Goal: Information Seeking & Learning: Compare options

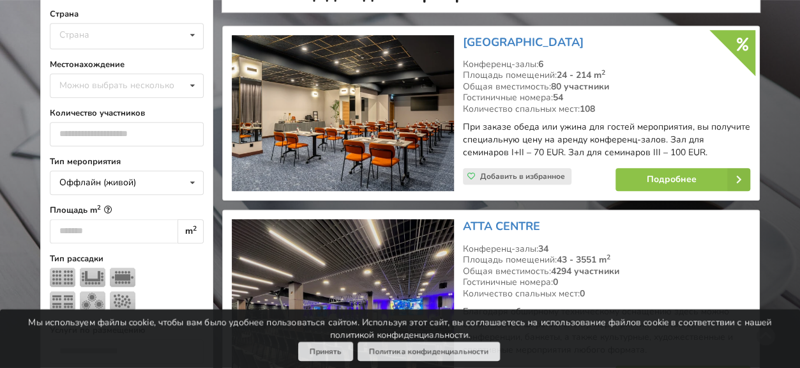
scroll to position [319, 0]
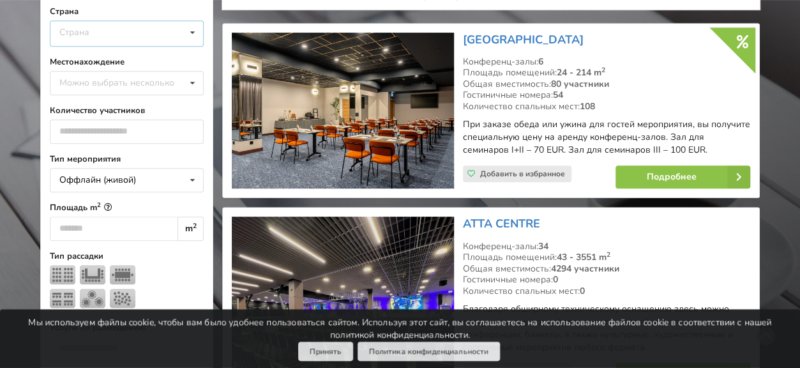
click at [193, 31] on icon at bounding box center [192, 33] width 19 height 24
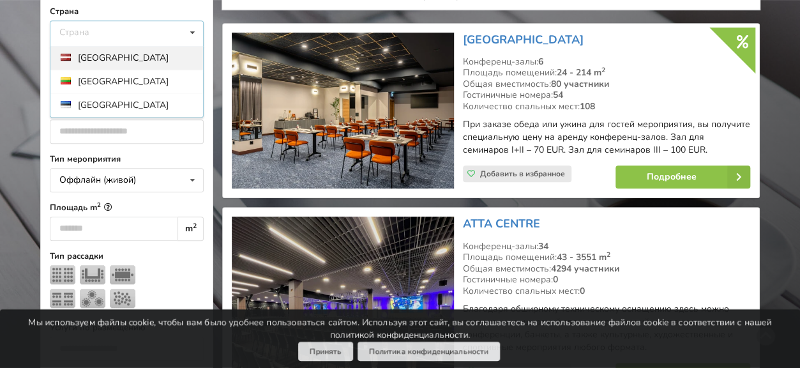
click at [105, 58] on div "Латвия" at bounding box center [126, 58] width 153 height 24
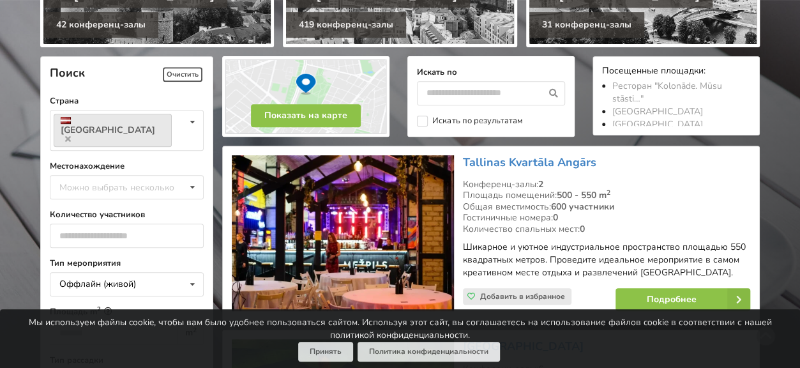
scroll to position [255, 0]
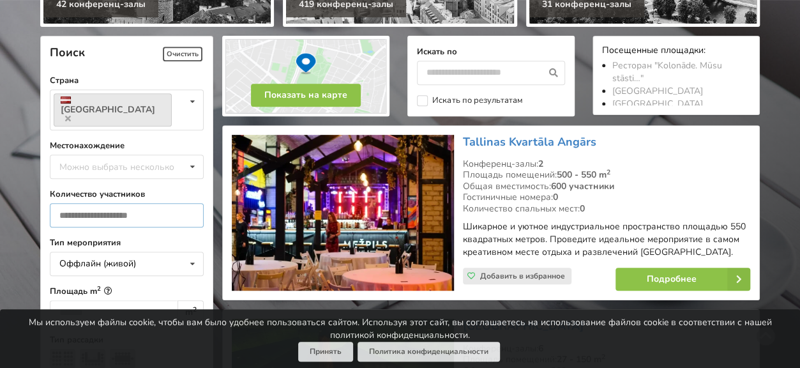
click at [140, 203] on input "number" at bounding box center [127, 215] width 154 height 24
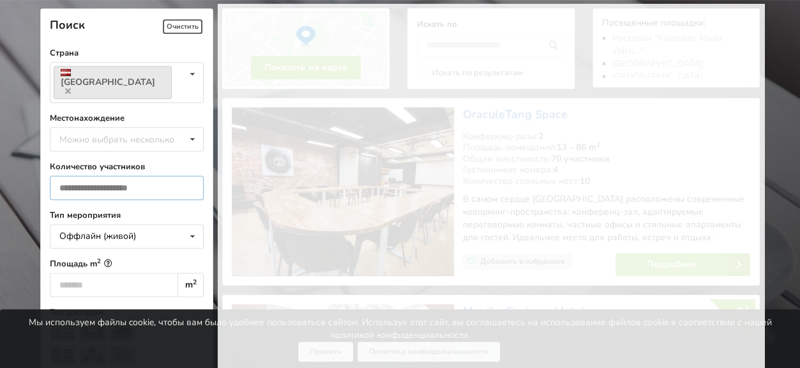
scroll to position [286, 0]
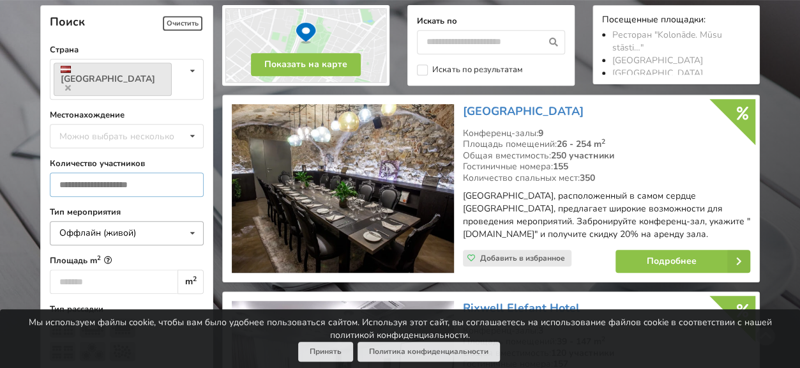
type input "**"
click at [193, 222] on icon at bounding box center [192, 234] width 19 height 24
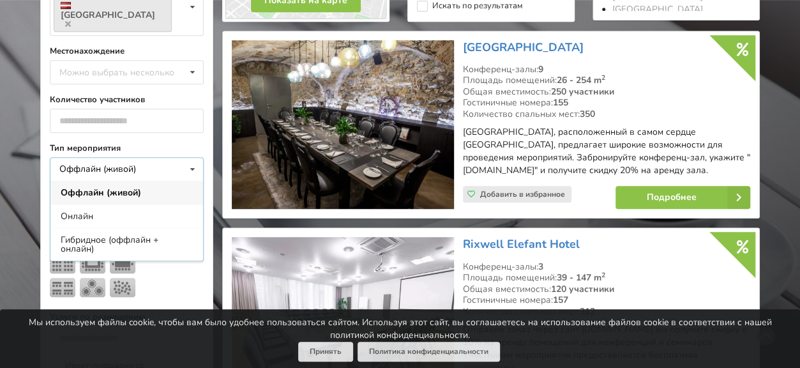
click at [83, 165] on div "Оффлайн (живой)" at bounding box center [97, 169] width 77 height 9
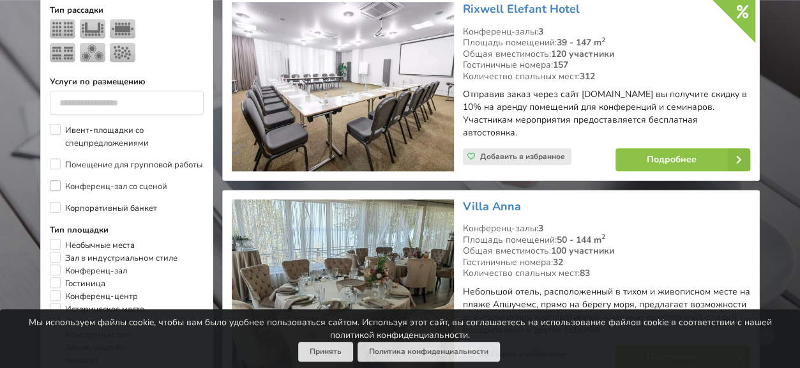
scroll to position [605, 0]
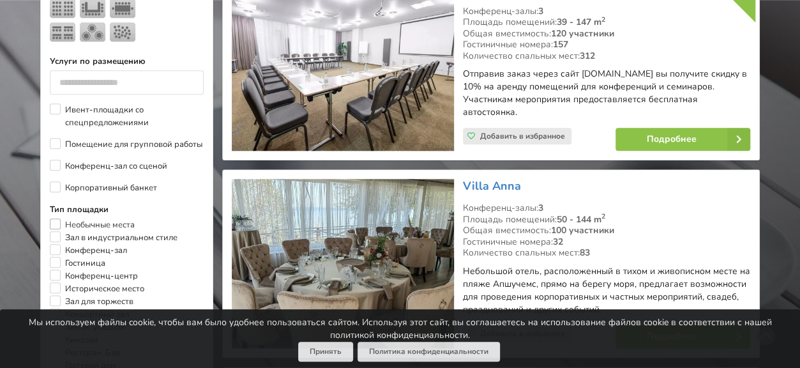
click at [57, 218] on label "Необычные места" at bounding box center [92, 224] width 85 height 13
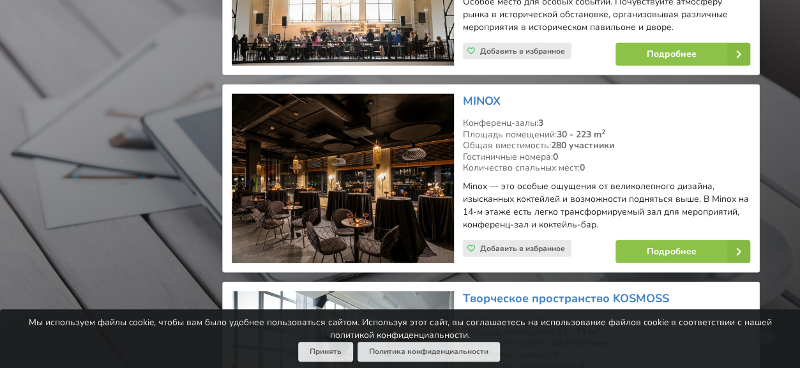
scroll to position [1627, 0]
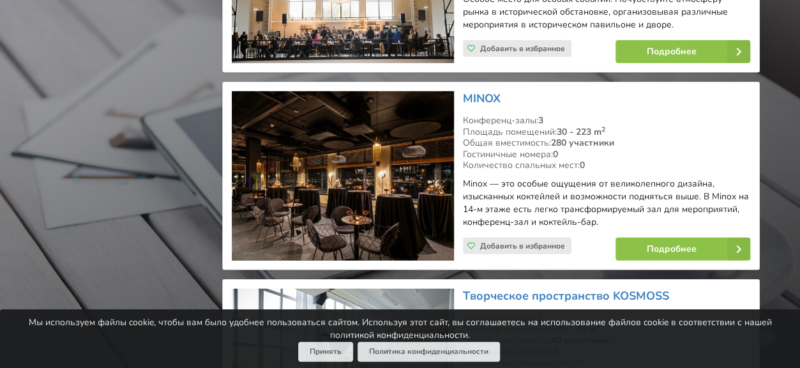
click at [333, 193] on img at bounding box center [343, 175] width 222 height 169
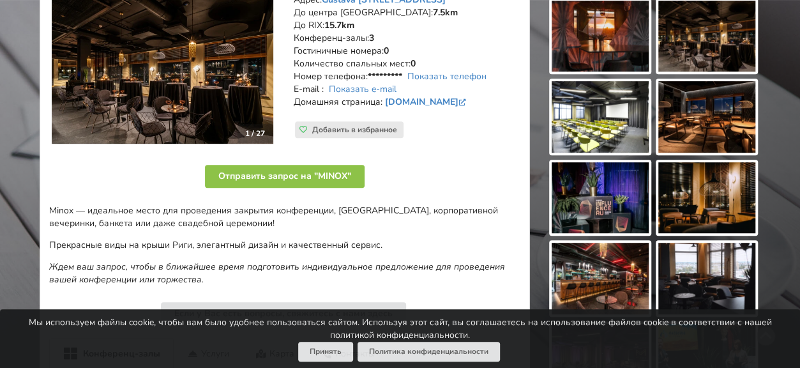
scroll to position [255, 0]
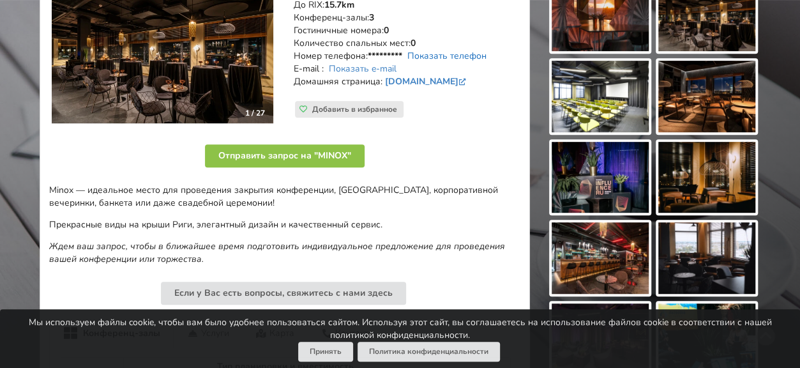
click at [430, 57] on link "Показать телефон" at bounding box center [446, 56] width 79 height 12
click at [396, 68] on link "Показать e-mail" at bounding box center [363, 69] width 68 height 12
click at [585, 24] on img at bounding box center [600, 16] width 97 height 72
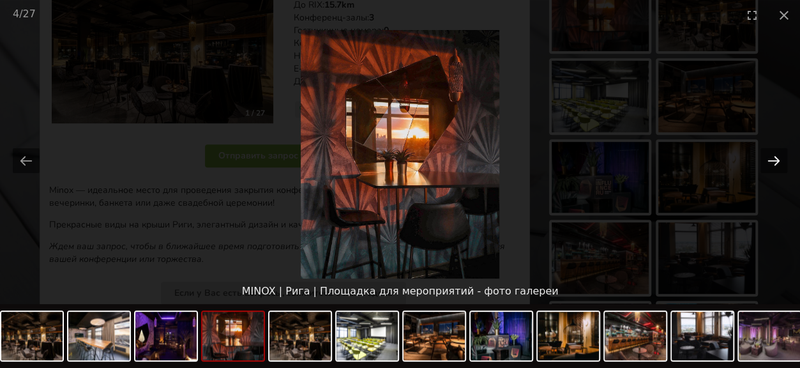
click at [780, 160] on button "Next slide" at bounding box center [773, 160] width 27 height 25
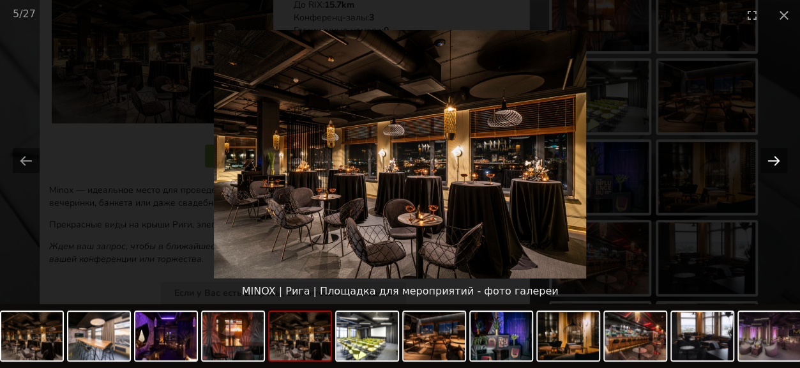
click at [780, 160] on button "Next slide" at bounding box center [773, 160] width 27 height 25
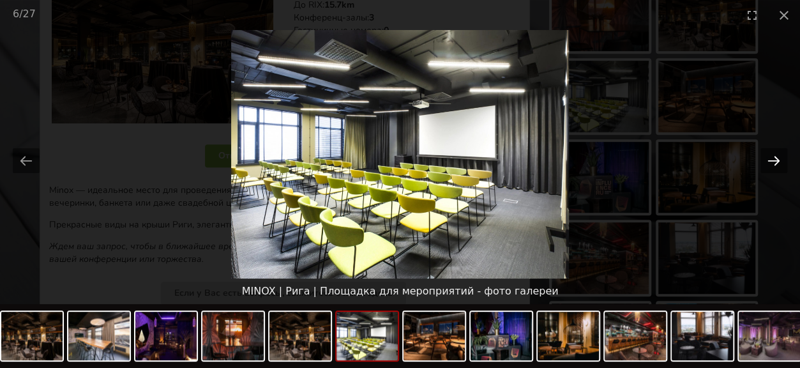
click at [780, 160] on button "Next slide" at bounding box center [773, 160] width 27 height 25
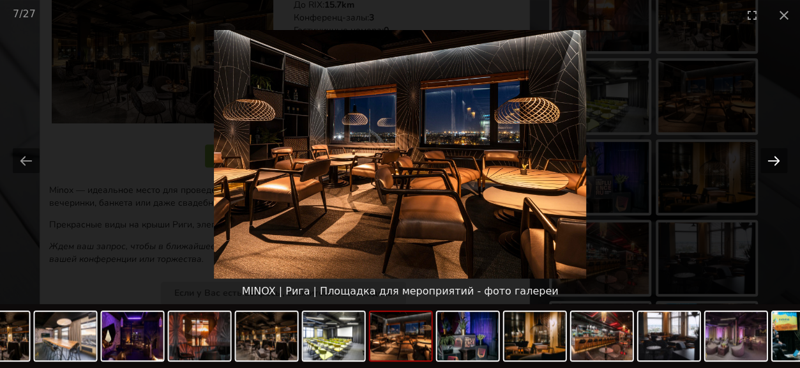
click at [780, 160] on button "Next slide" at bounding box center [773, 160] width 27 height 25
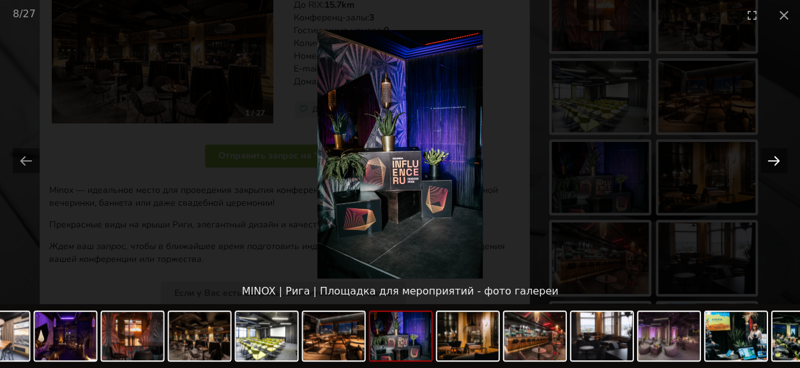
click at [780, 160] on button "Next slide" at bounding box center [773, 160] width 27 height 25
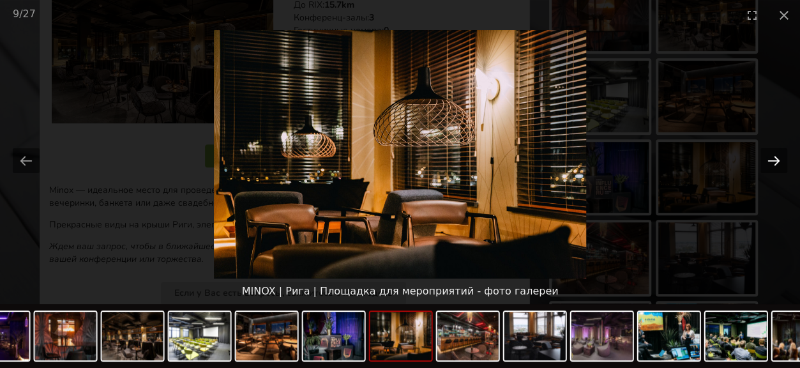
click at [780, 160] on button "Next slide" at bounding box center [773, 160] width 27 height 25
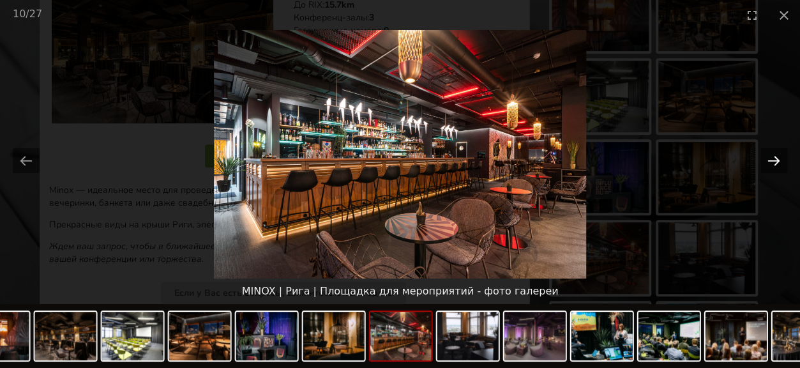
click at [780, 160] on button "Next slide" at bounding box center [773, 160] width 27 height 25
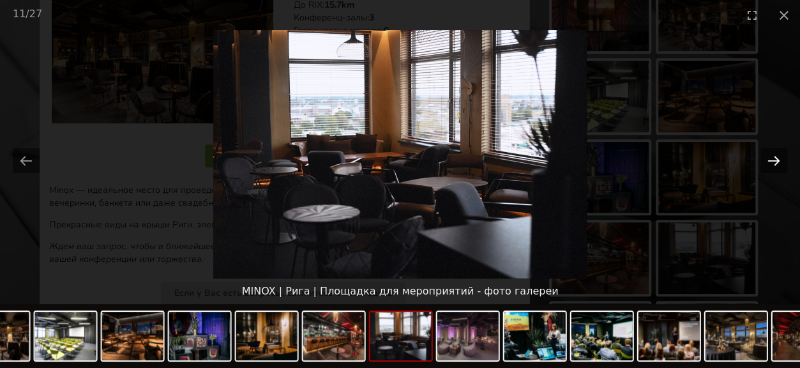
click at [780, 160] on button "Next slide" at bounding box center [773, 160] width 27 height 25
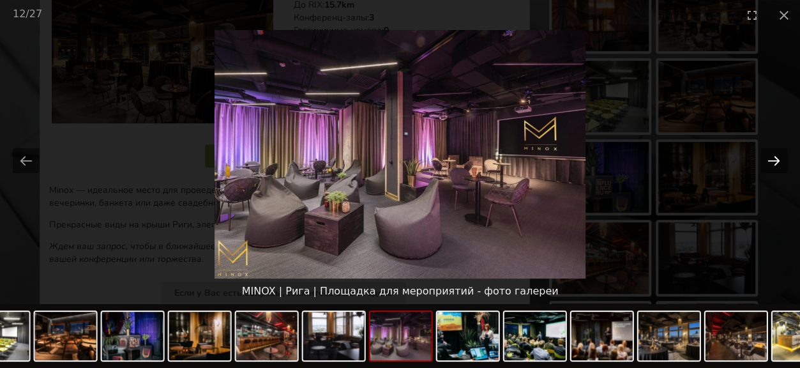
click at [780, 160] on button "Next slide" at bounding box center [773, 160] width 27 height 25
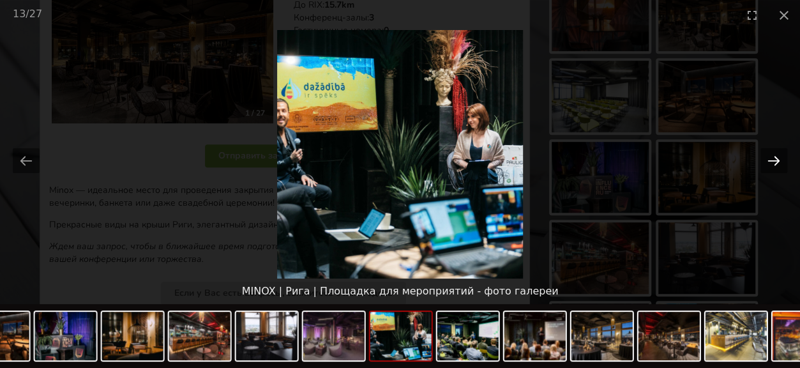
click at [780, 160] on button "Next slide" at bounding box center [773, 160] width 27 height 25
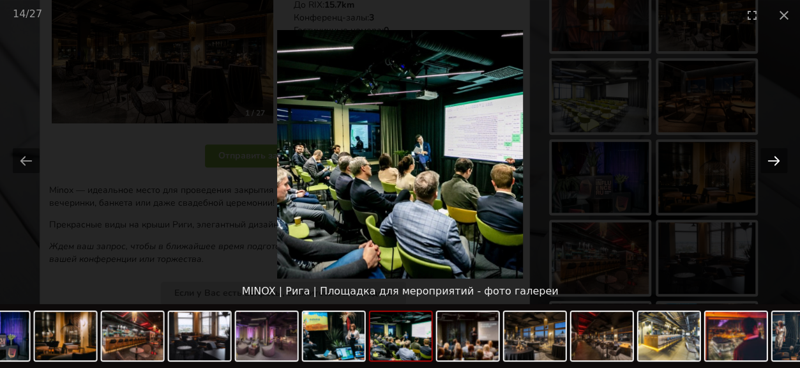
click at [780, 160] on button "Next slide" at bounding box center [773, 160] width 27 height 25
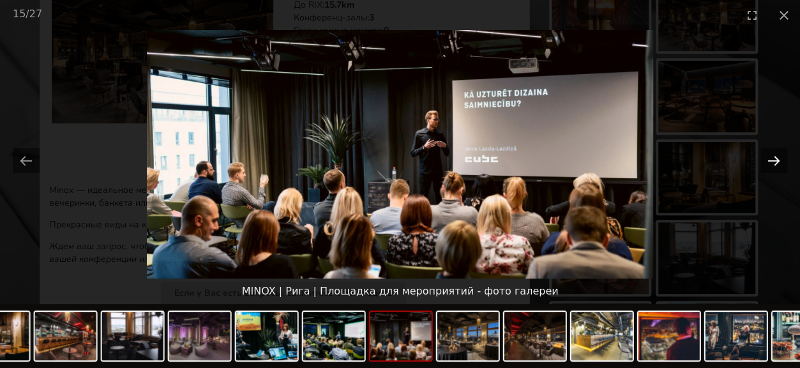
click at [780, 160] on button "Next slide" at bounding box center [773, 160] width 27 height 25
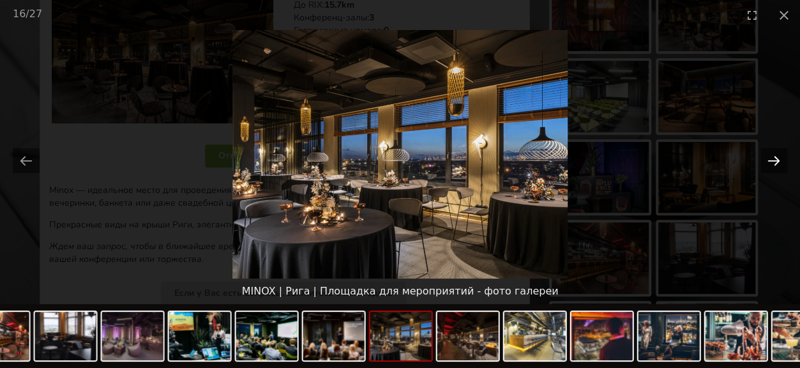
click at [780, 160] on button "Next slide" at bounding box center [773, 160] width 27 height 25
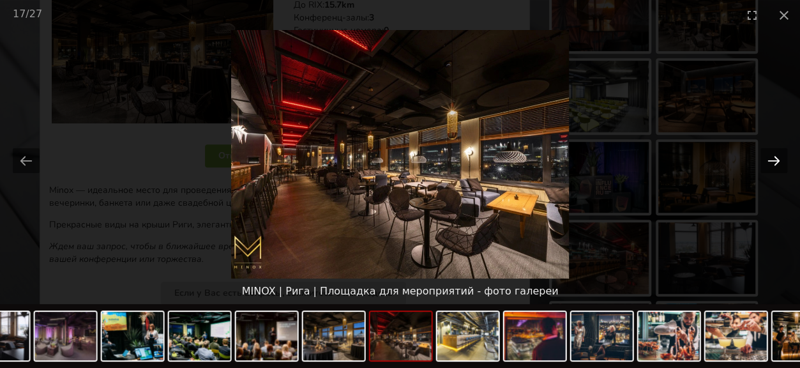
click at [780, 160] on button "Next slide" at bounding box center [773, 160] width 27 height 25
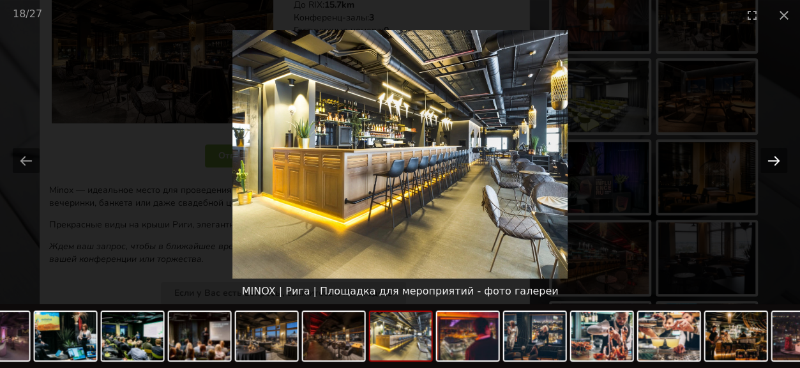
click at [780, 160] on button "Next slide" at bounding box center [773, 160] width 27 height 25
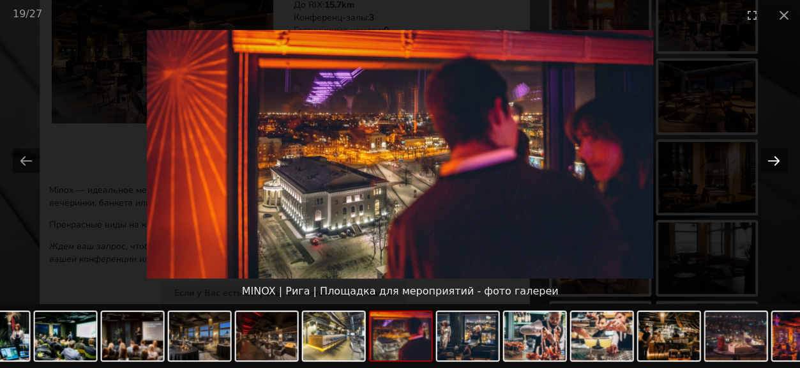
click at [780, 160] on button "Next slide" at bounding box center [773, 160] width 27 height 25
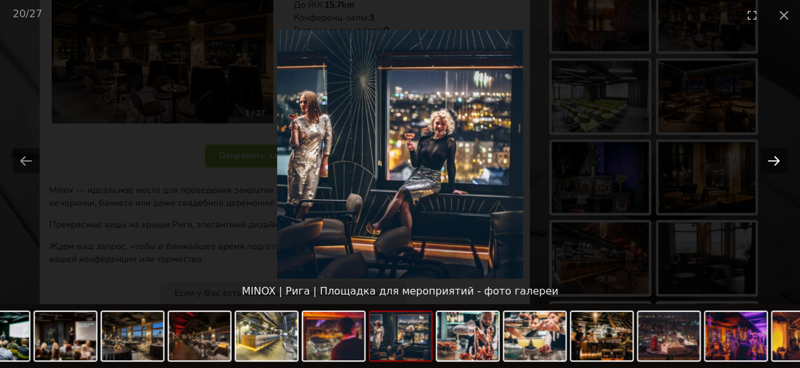
click at [780, 160] on button "Next slide" at bounding box center [773, 160] width 27 height 25
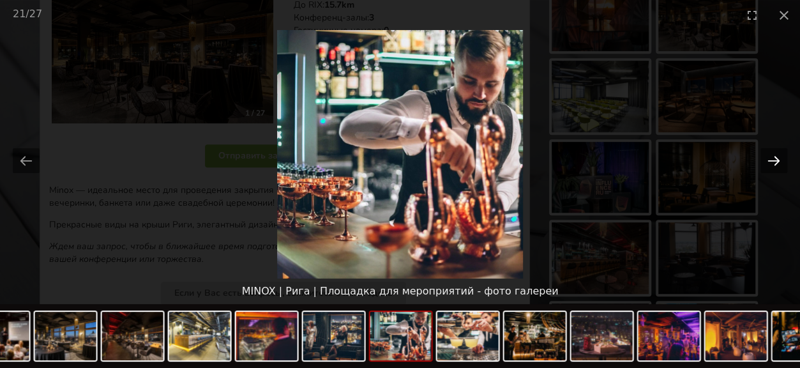
click at [780, 160] on button "Next slide" at bounding box center [773, 160] width 27 height 25
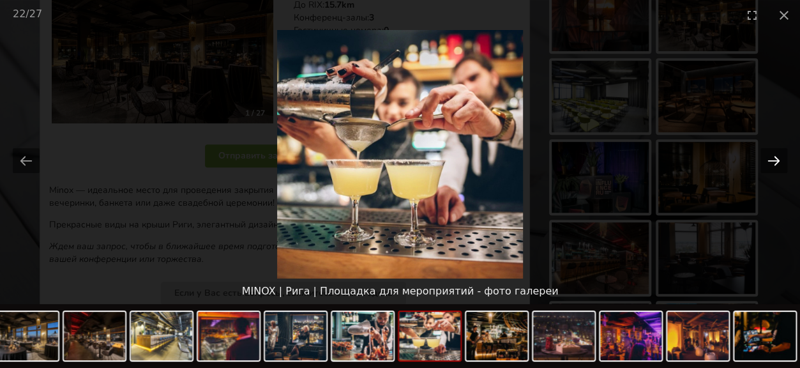
click at [780, 160] on button "Next slide" at bounding box center [773, 160] width 27 height 25
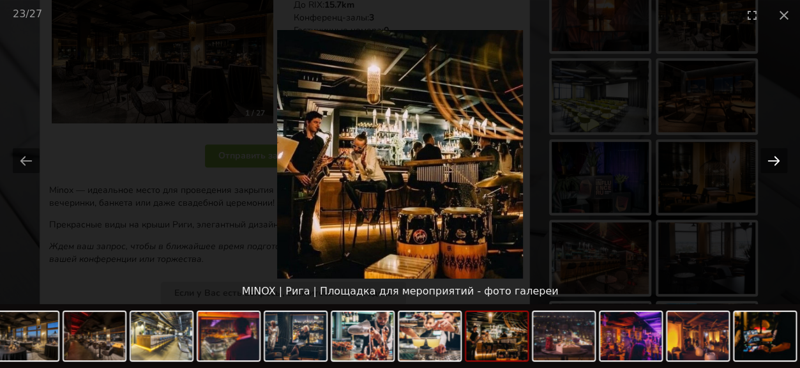
click at [780, 160] on button "Next slide" at bounding box center [773, 160] width 27 height 25
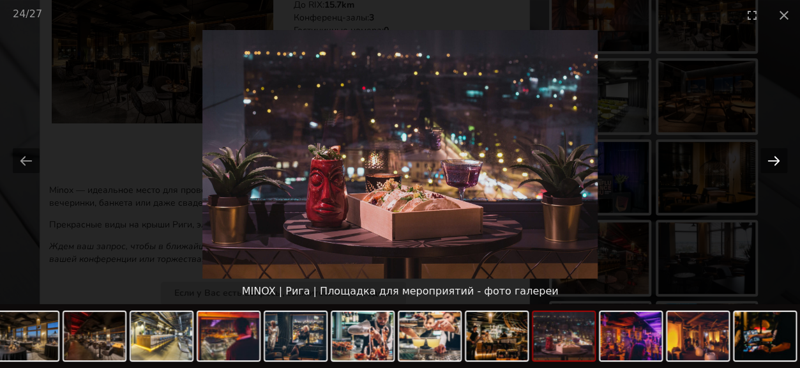
click at [780, 160] on button "Next slide" at bounding box center [773, 160] width 27 height 25
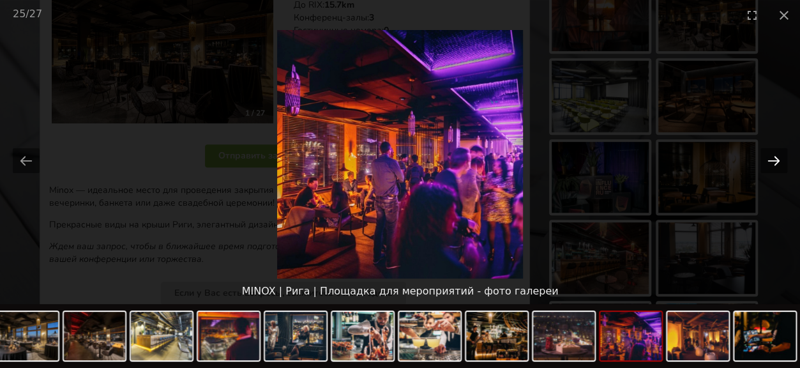
click at [780, 160] on button "Next slide" at bounding box center [773, 160] width 27 height 25
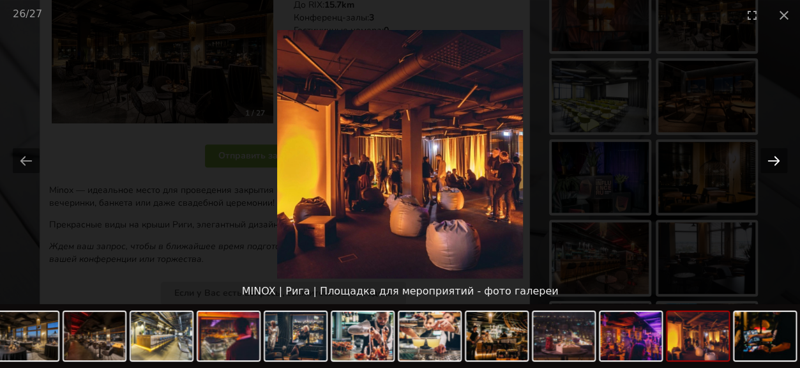
click at [780, 160] on button "Next slide" at bounding box center [773, 160] width 27 height 25
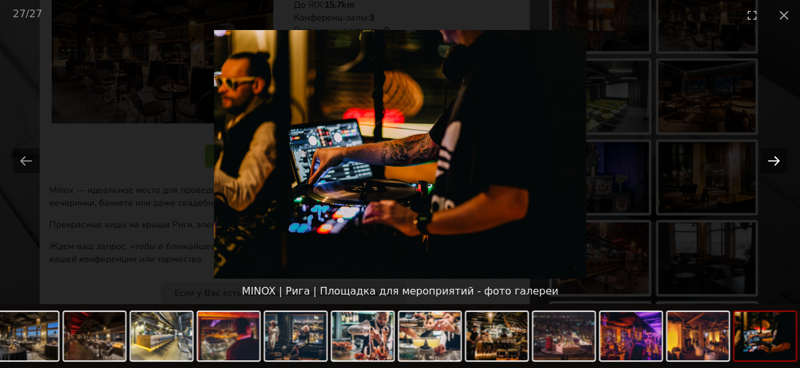
click at [780, 160] on button "Next slide" at bounding box center [773, 160] width 27 height 25
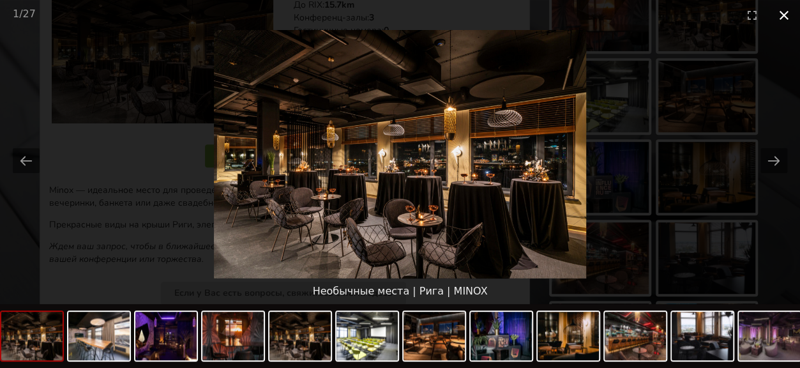
click at [787, 17] on button "Close gallery" at bounding box center [784, 15] width 32 height 30
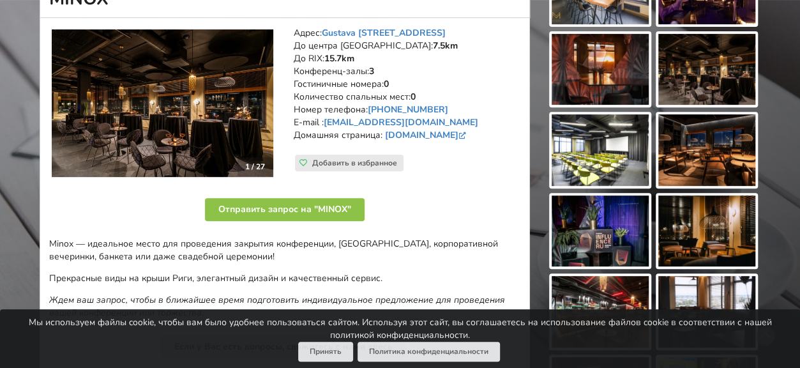
scroll to position [128, 0]
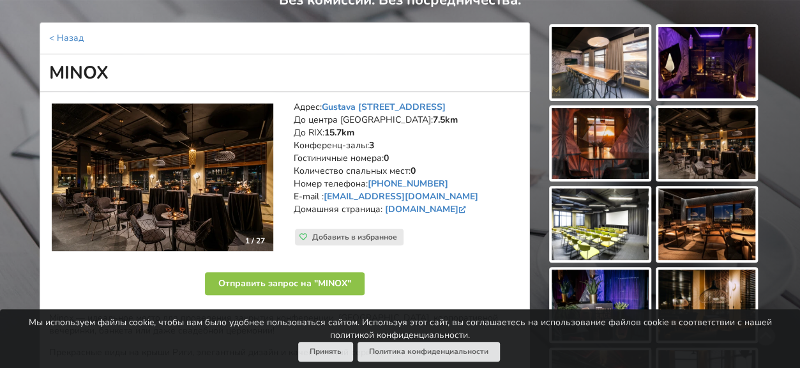
drag, startPoint x: 51, startPoint y: 67, endPoint x: 132, endPoint y: 68, distance: 80.5
click at [132, 68] on h1 "MINOX" at bounding box center [285, 73] width 490 height 38
copy h1 "MINOX"
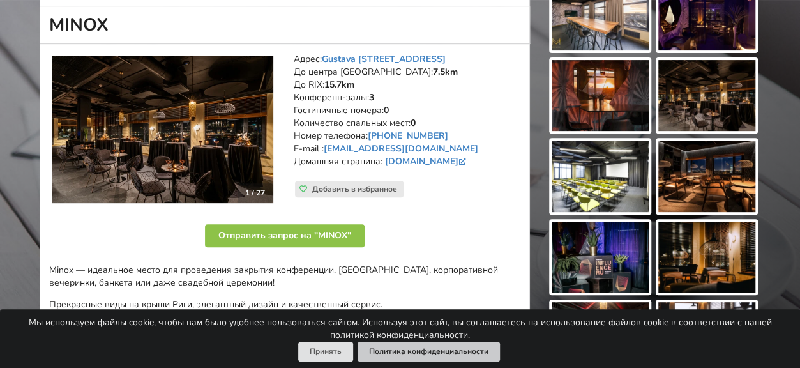
scroll to position [192, 0]
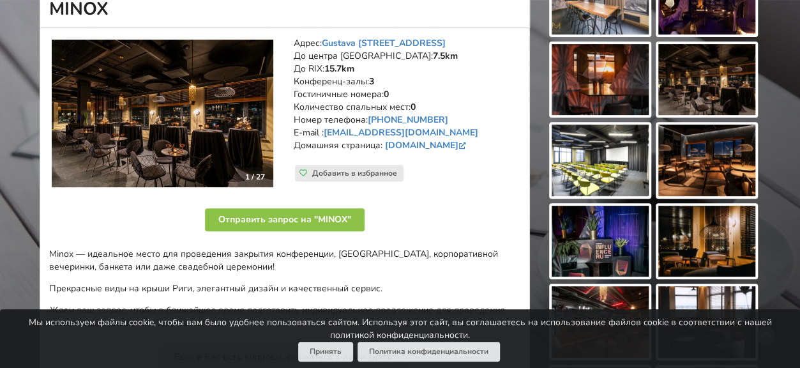
drag, startPoint x: 296, startPoint y: 39, endPoint x: 507, endPoint y: 150, distance: 238.2
click at [507, 150] on address "Адрес: Gustava Zemgala gatve 74, Рига До центра Риги: 7.5km До RIX: 15.7km Конф…" at bounding box center [407, 101] width 227 height 128
copy address "Адрес: Gustava Zemgala gatve 74, Рига До центра Риги: 7.5km До RIX: 15.7km Конф…"
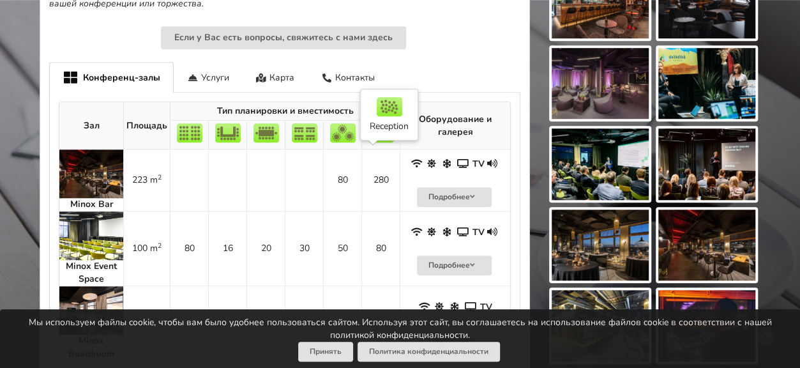
scroll to position [575, 0]
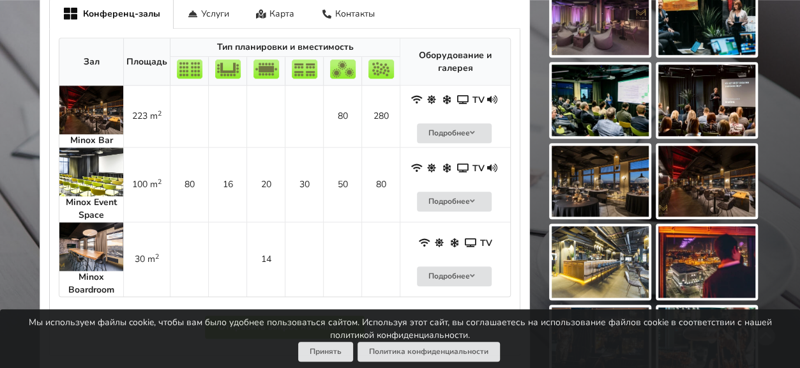
click at [109, 113] on img at bounding box center [91, 110] width 64 height 49
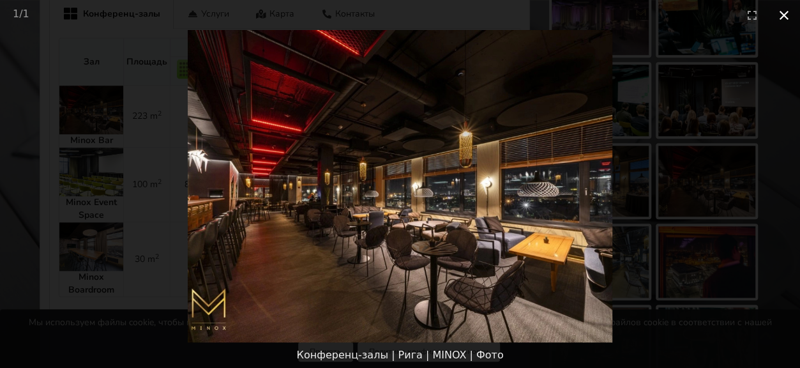
click at [789, 16] on button "Close gallery" at bounding box center [784, 15] width 32 height 30
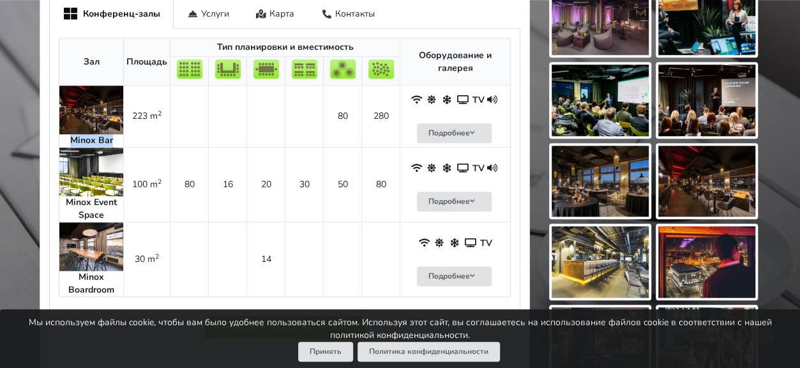
drag, startPoint x: 69, startPoint y: 136, endPoint x: 117, endPoint y: 133, distance: 48.6
click at [117, 134] on div "Minox Bar" at bounding box center [91, 140] width 64 height 13
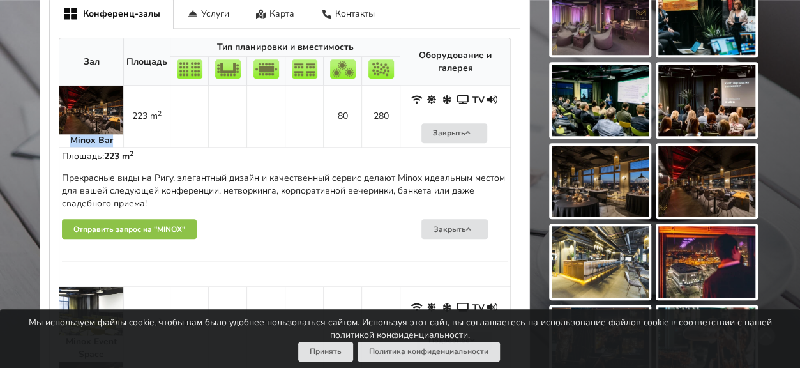
copy strong "Minox Bar"
click at [586, 185] on img at bounding box center [600, 182] width 97 height 72
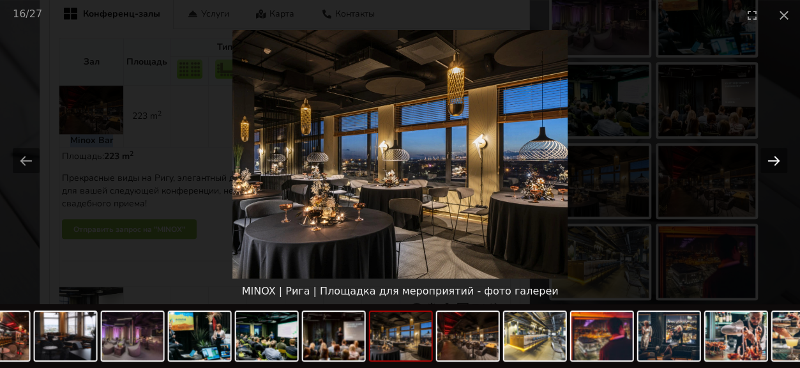
click at [776, 155] on button "Next slide" at bounding box center [773, 160] width 27 height 25
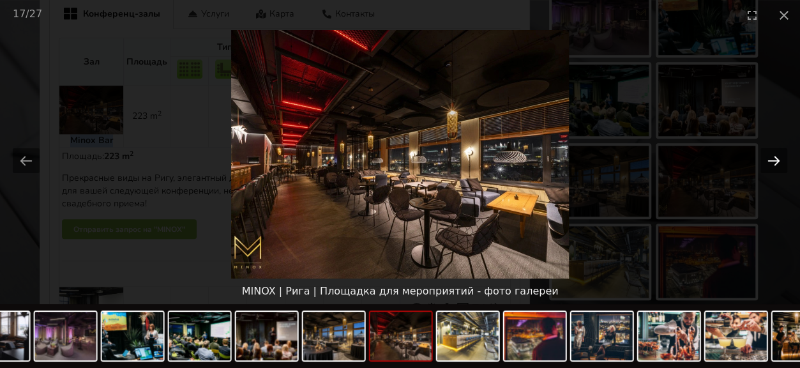
click at [775, 156] on button "Next slide" at bounding box center [773, 160] width 27 height 25
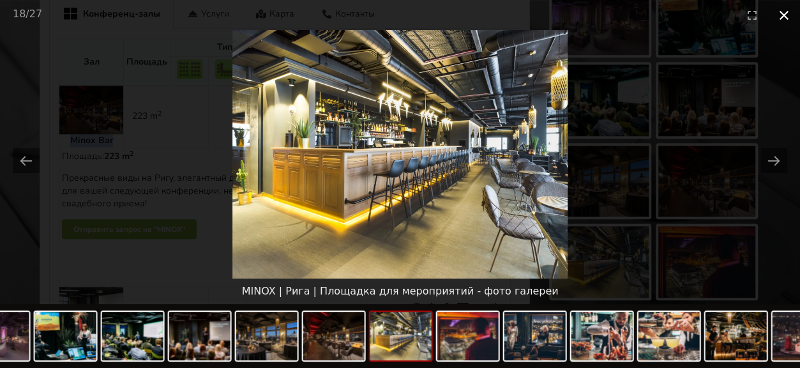
click at [780, 11] on button "Close gallery" at bounding box center [784, 15] width 32 height 30
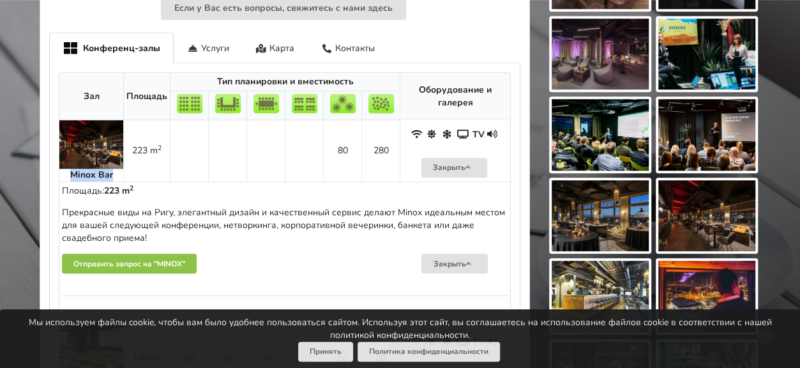
scroll to position [511, 0]
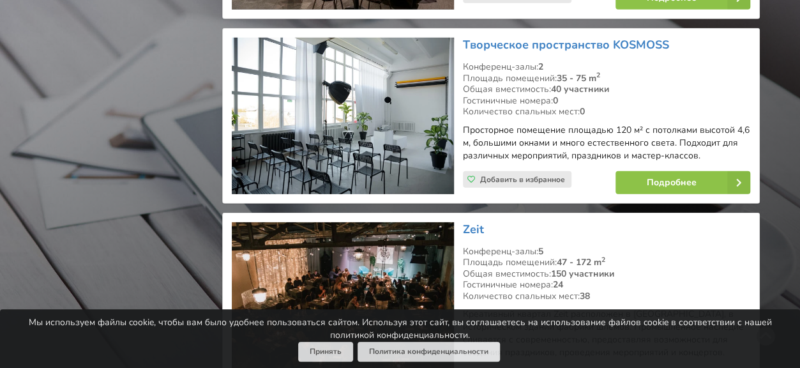
scroll to position [1882, 0]
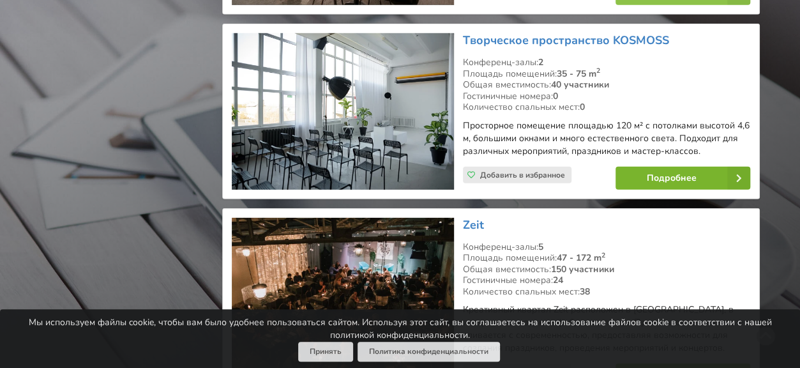
click at [682, 171] on link "Подробнее" at bounding box center [682, 178] width 135 height 23
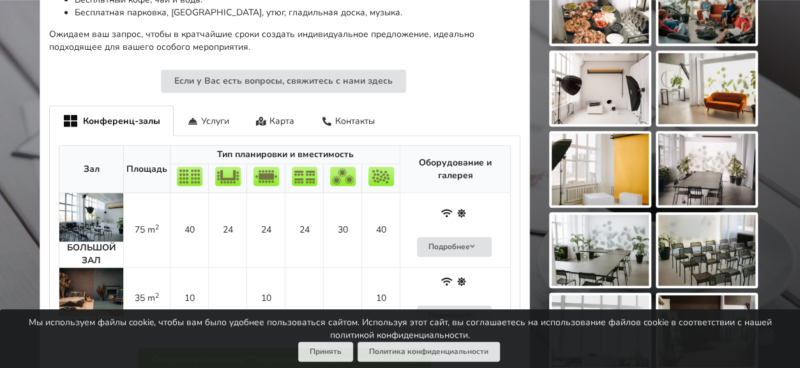
scroll to position [511, 0]
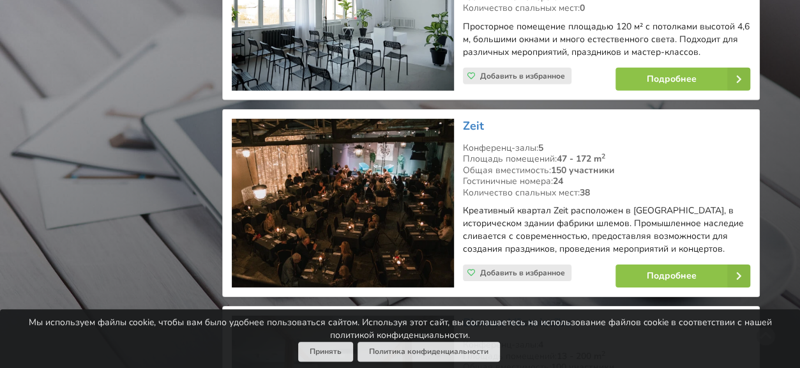
scroll to position [2010, 0]
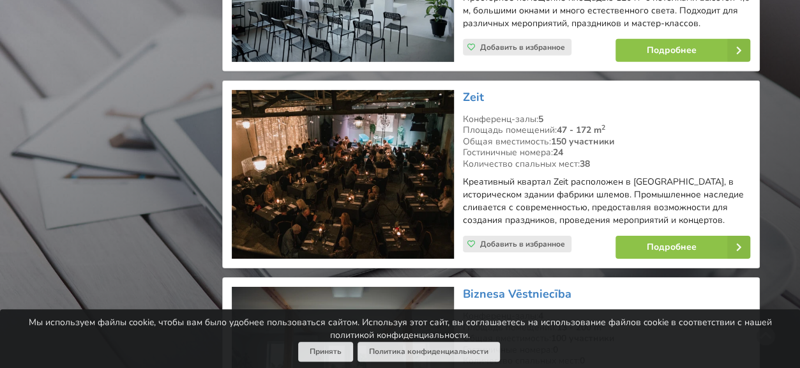
click at [339, 167] on img at bounding box center [343, 174] width 222 height 169
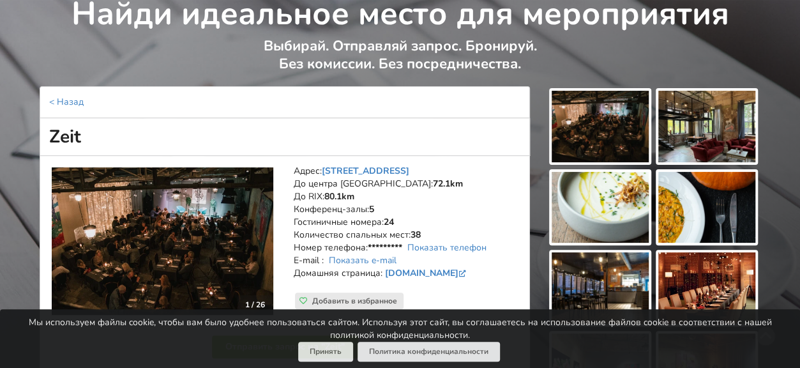
scroll to position [128, 0]
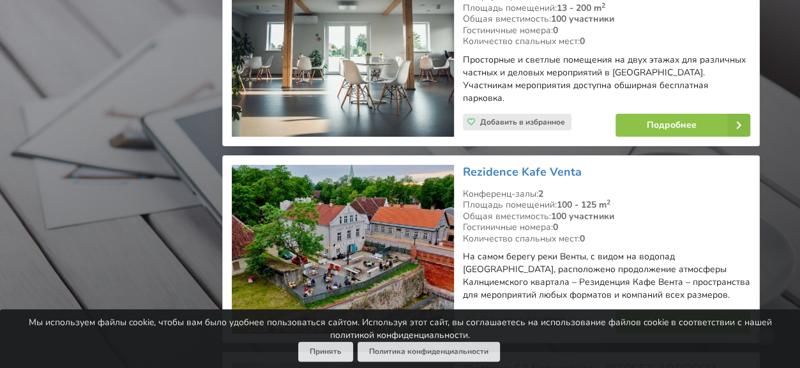
scroll to position [2393, 0]
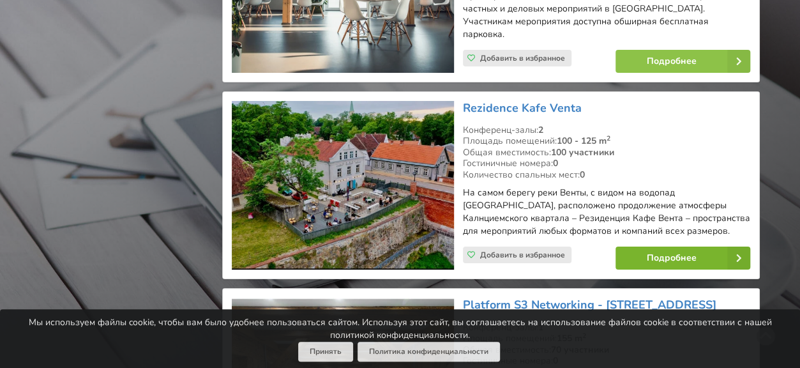
click at [664, 246] on link "Подробнее" at bounding box center [682, 257] width 135 height 23
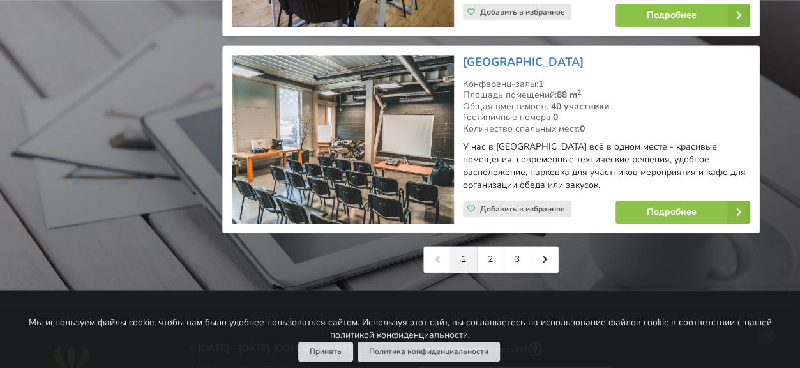
scroll to position [3031, 0]
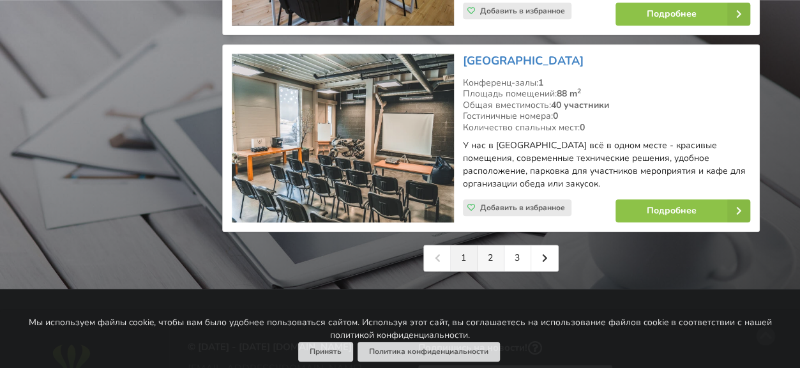
click at [485, 245] on link "2" at bounding box center [491, 258] width 27 height 26
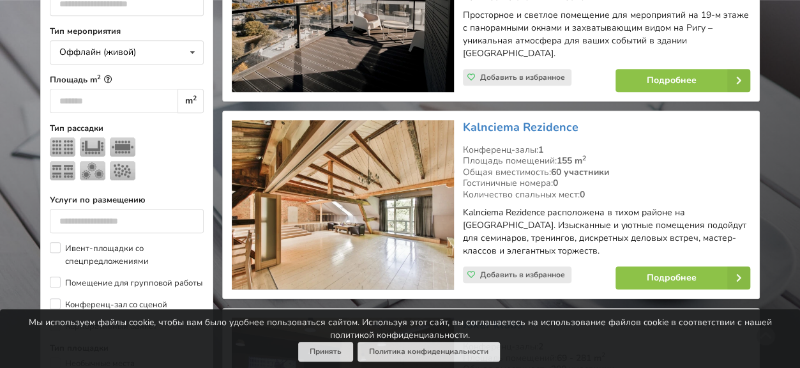
scroll to position [447, 0]
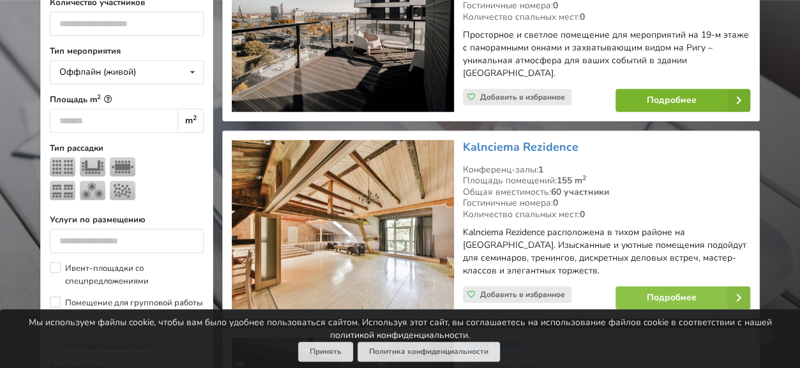
click at [681, 96] on link "Подробнее" at bounding box center [682, 100] width 135 height 23
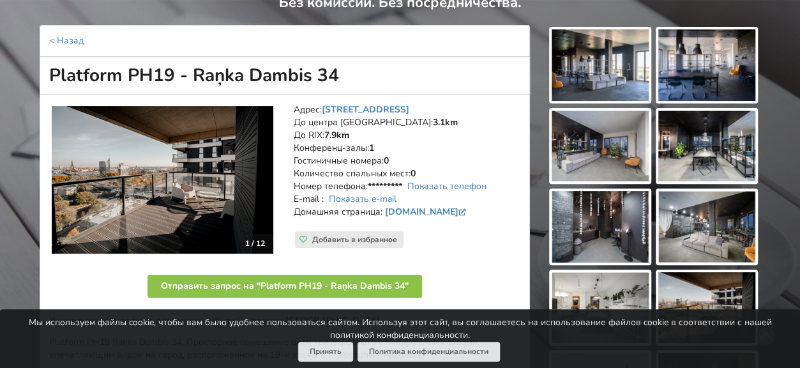
scroll to position [128, 0]
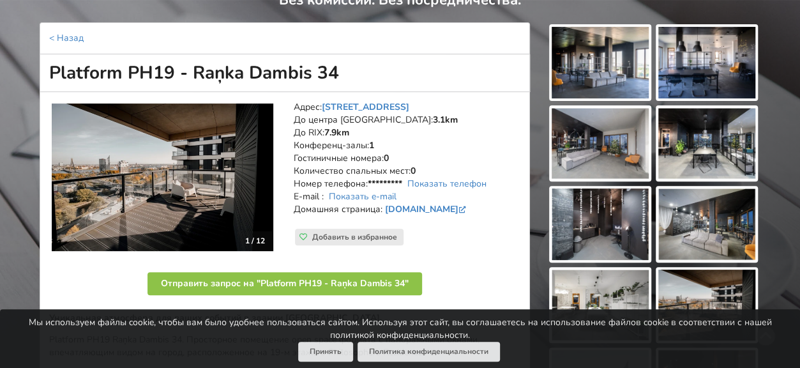
click at [585, 65] on img at bounding box center [600, 63] width 97 height 72
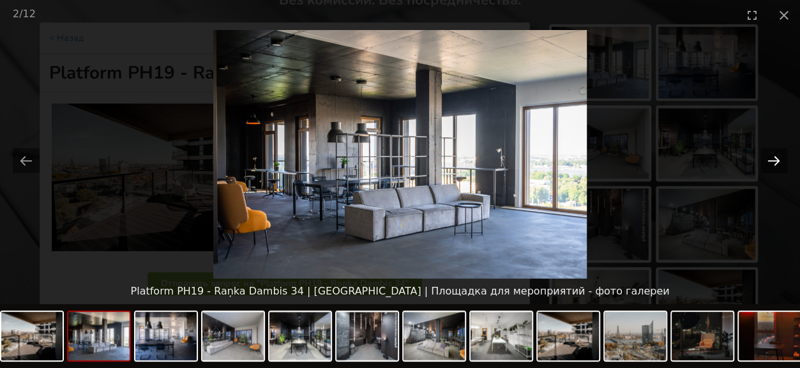
click at [769, 156] on button "Next slide" at bounding box center [773, 160] width 27 height 25
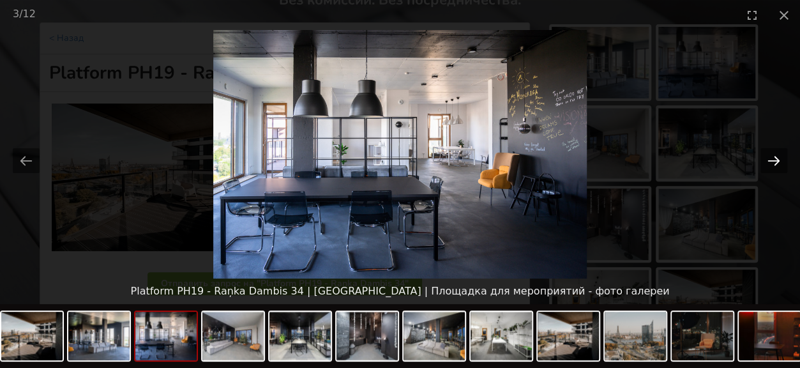
click at [769, 156] on button "Next slide" at bounding box center [773, 160] width 27 height 25
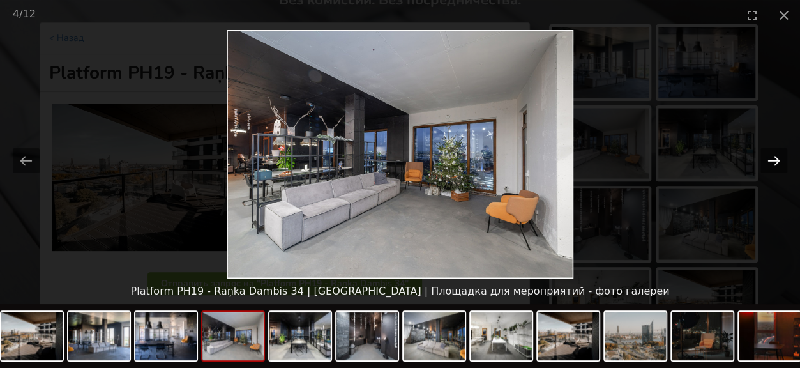
click at [769, 156] on button "Next slide" at bounding box center [773, 160] width 27 height 25
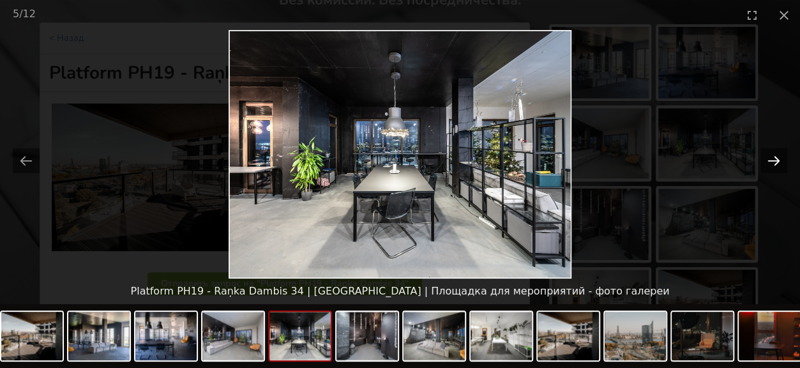
click at [769, 156] on button "Next slide" at bounding box center [773, 160] width 27 height 25
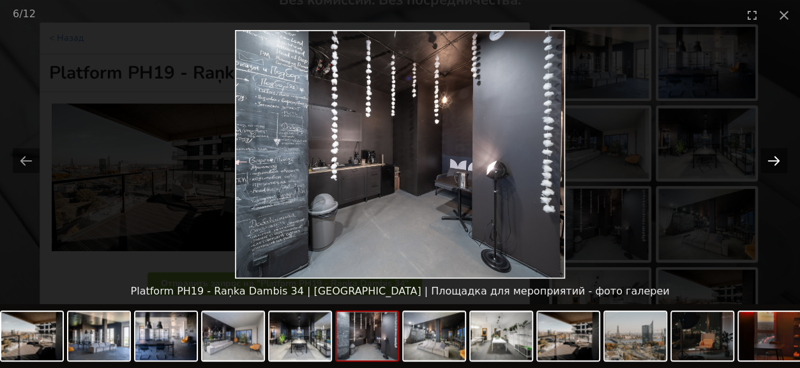
click at [769, 156] on button "Next slide" at bounding box center [773, 160] width 27 height 25
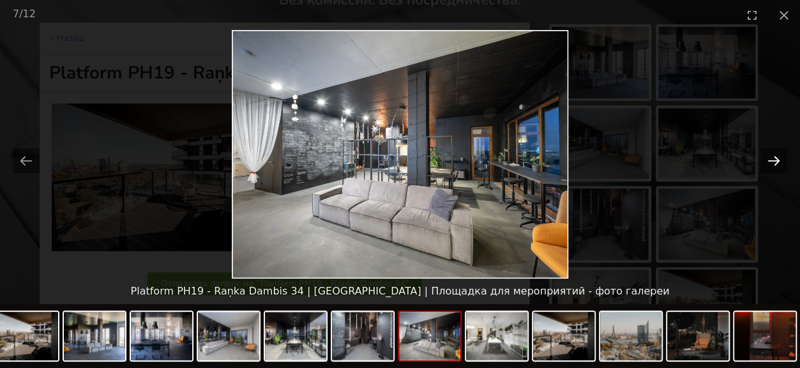
click at [769, 156] on button "Next slide" at bounding box center [773, 160] width 27 height 25
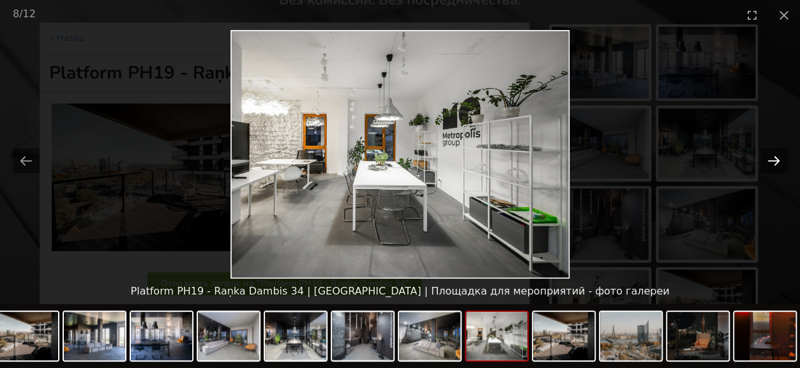
click at [769, 156] on button "Next slide" at bounding box center [773, 160] width 27 height 25
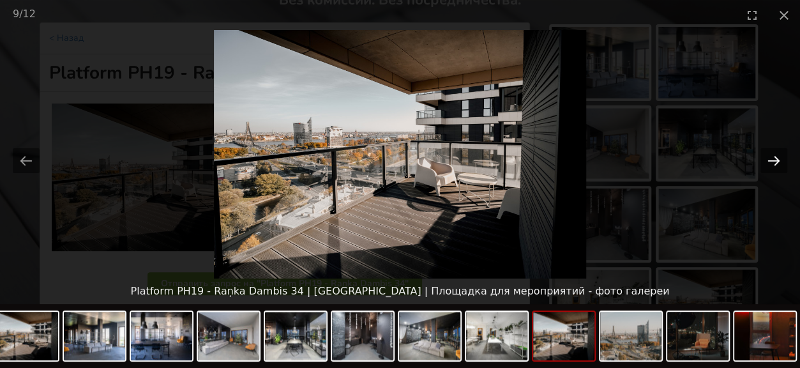
click at [769, 156] on button "Next slide" at bounding box center [773, 160] width 27 height 25
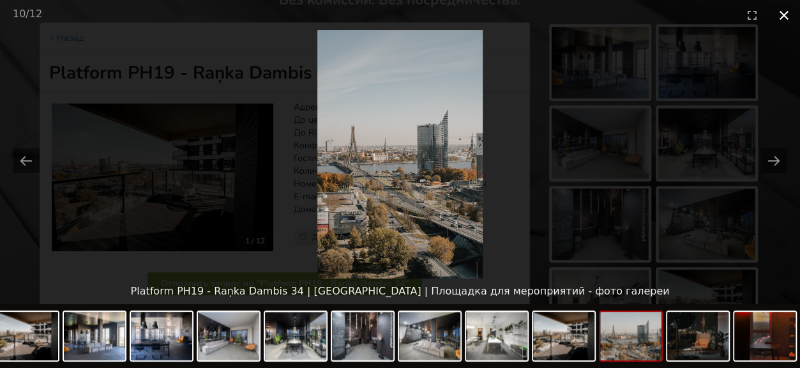
click at [783, 12] on button "Close gallery" at bounding box center [784, 15] width 32 height 30
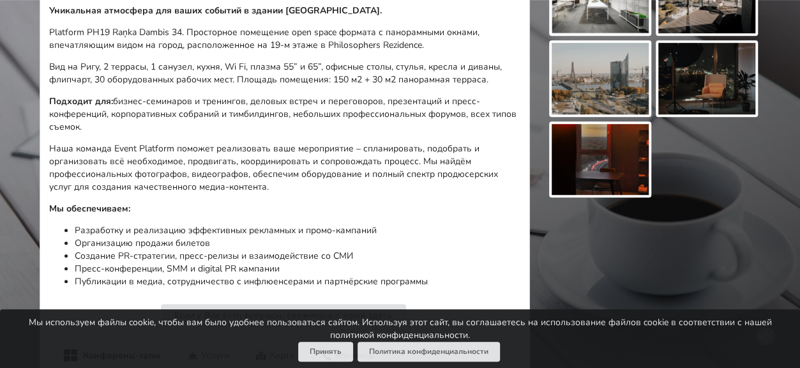
scroll to position [447, 0]
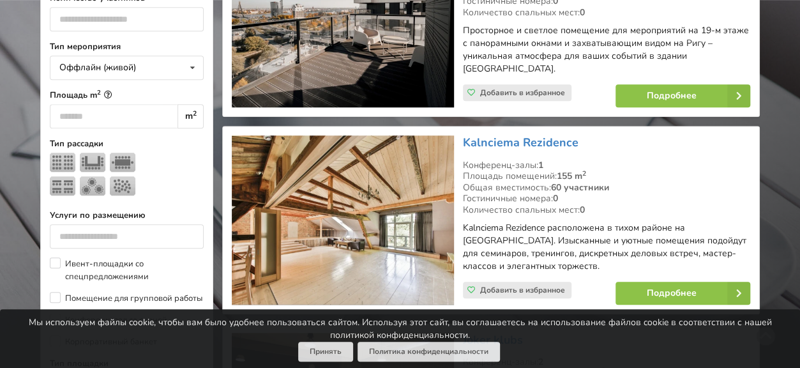
scroll to position [515, 0]
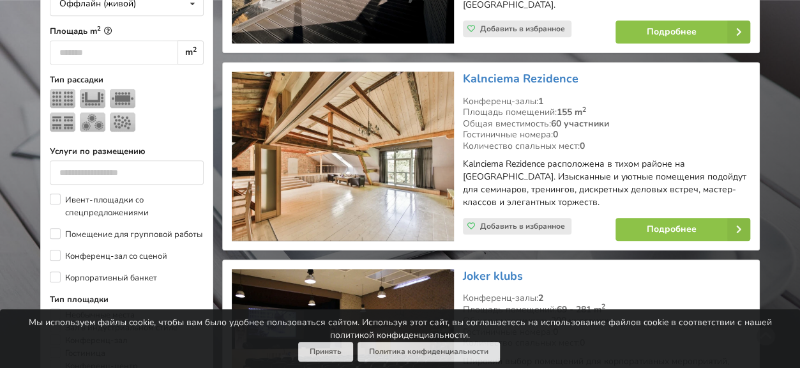
click at [365, 173] on img at bounding box center [343, 156] width 222 height 169
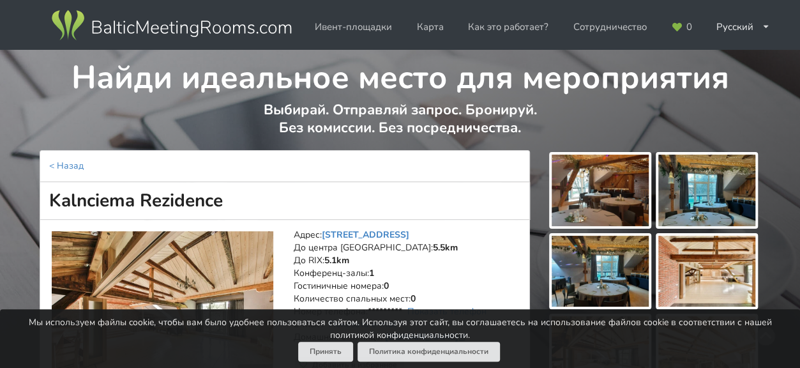
click at [585, 190] on img at bounding box center [600, 190] width 97 height 72
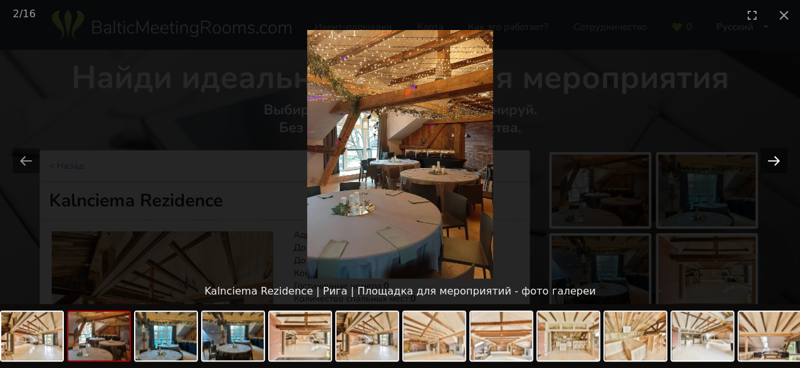
click at [773, 160] on button "Next slide" at bounding box center [773, 160] width 27 height 25
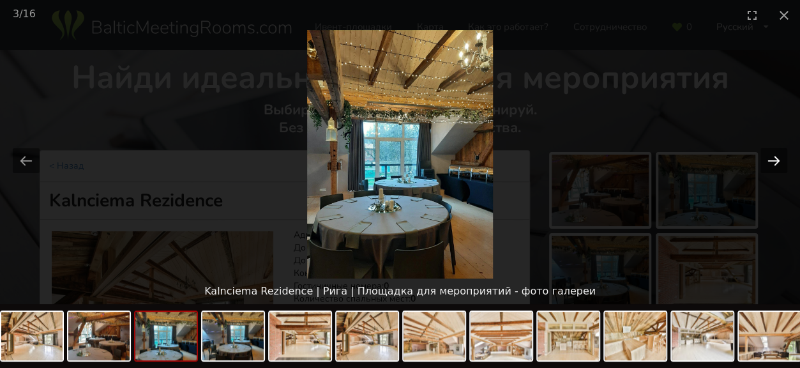
click at [773, 160] on button "Next slide" at bounding box center [773, 160] width 27 height 25
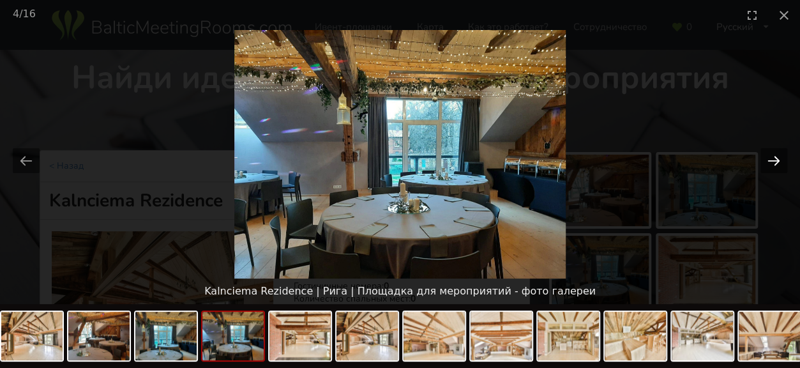
click at [773, 160] on button "Next slide" at bounding box center [773, 160] width 27 height 25
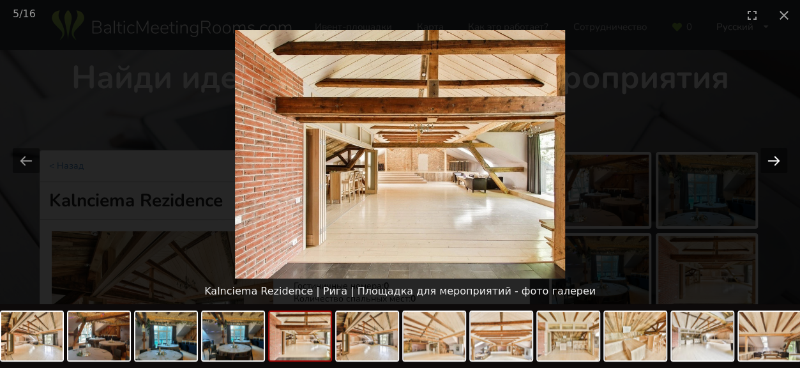
click at [773, 160] on button "Next slide" at bounding box center [773, 160] width 27 height 25
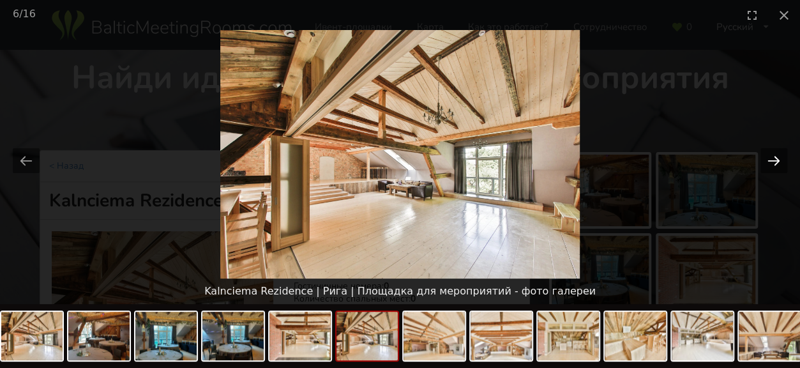
click at [773, 160] on button "Next slide" at bounding box center [773, 160] width 27 height 25
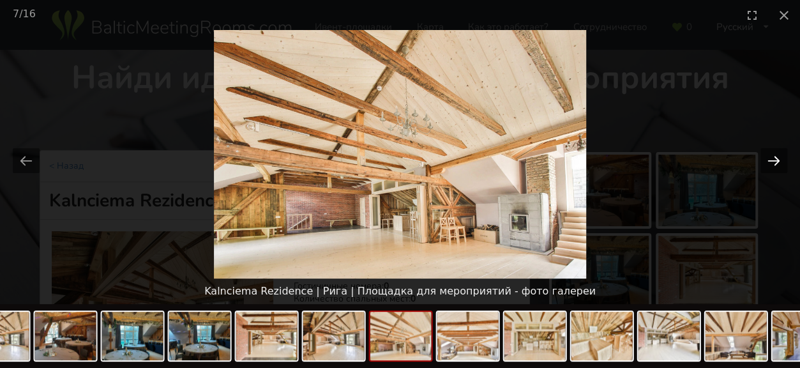
click at [773, 160] on button "Next slide" at bounding box center [773, 160] width 27 height 25
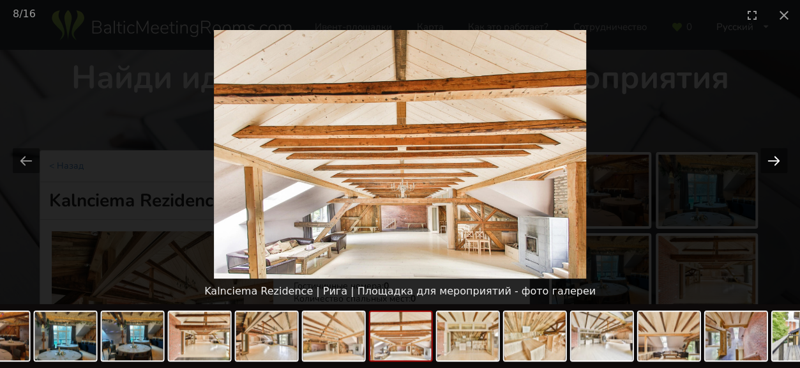
click at [773, 160] on button "Next slide" at bounding box center [773, 160] width 27 height 25
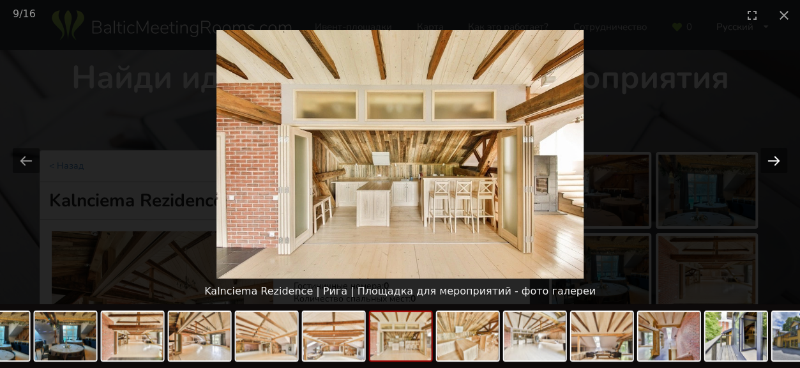
click at [773, 160] on button "Next slide" at bounding box center [773, 160] width 27 height 25
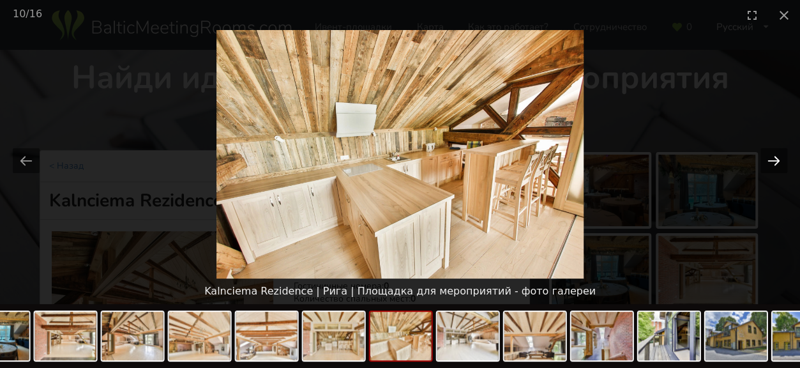
click at [773, 160] on button "Next slide" at bounding box center [773, 160] width 27 height 25
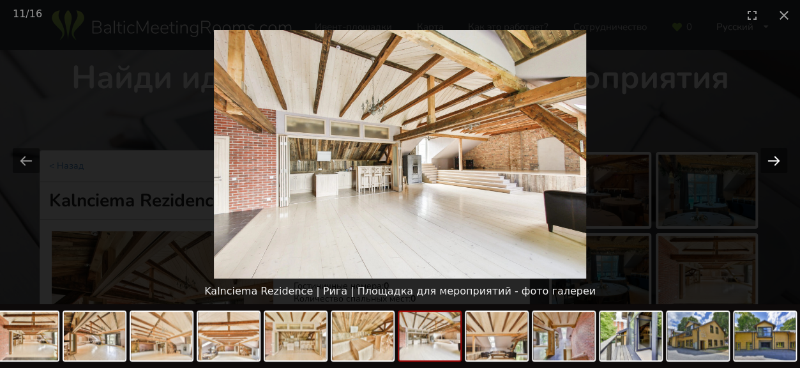
click at [773, 160] on button "Next slide" at bounding box center [773, 160] width 27 height 25
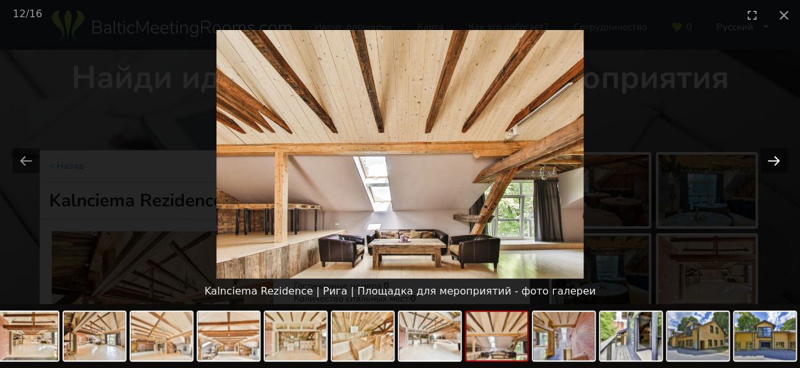
click at [773, 160] on button "Next slide" at bounding box center [773, 160] width 27 height 25
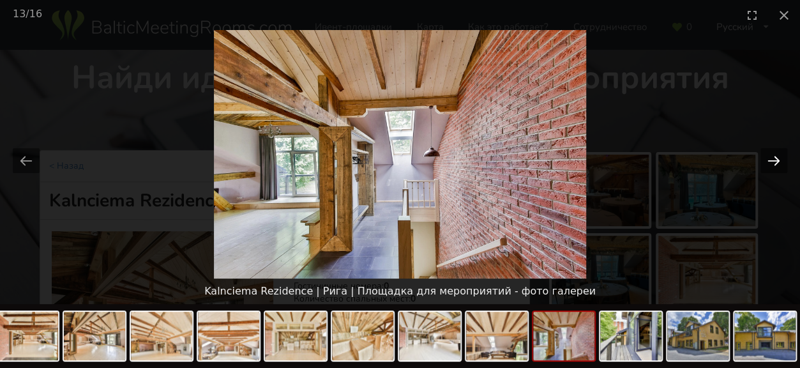
click at [773, 160] on button "Next slide" at bounding box center [773, 160] width 27 height 25
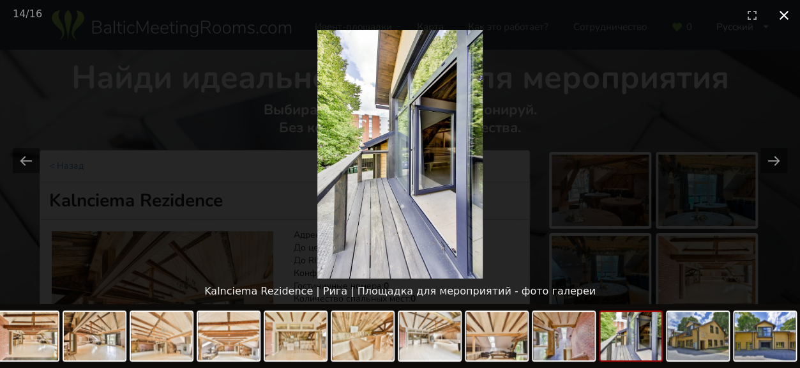
click at [785, 15] on button "Close gallery" at bounding box center [784, 15] width 32 height 30
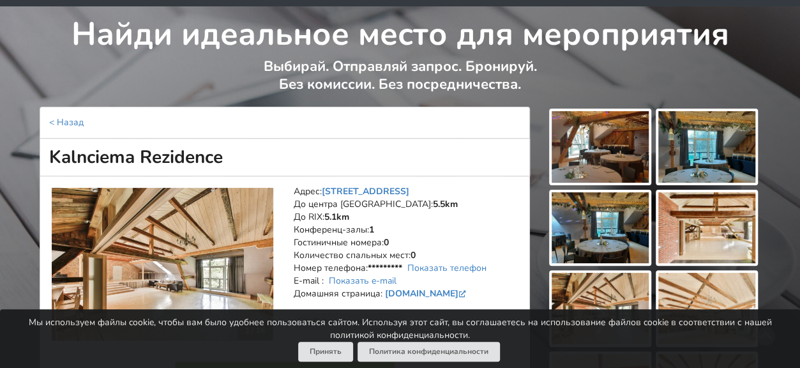
scroll to position [64, 0]
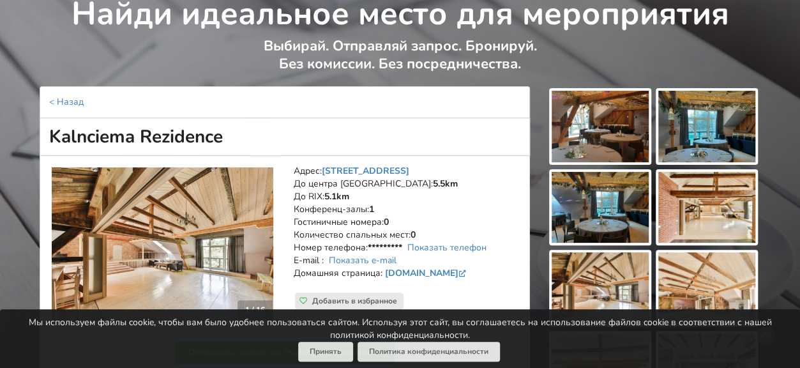
drag, startPoint x: 50, startPoint y: 131, endPoint x: 245, endPoint y: 124, distance: 194.8
click at [245, 124] on h1 "Kalnciema Rezidence" at bounding box center [285, 137] width 490 height 38
copy h1 "Kalnciema Rezidence"
click at [437, 244] on link "Показать телефон" at bounding box center [446, 247] width 79 height 12
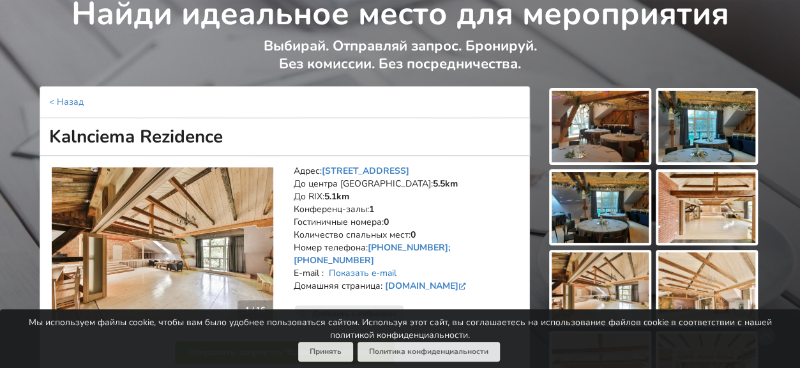
click at [384, 267] on link "Показать e-mail" at bounding box center [363, 273] width 68 height 12
drag, startPoint x: 294, startPoint y: 169, endPoint x: 518, endPoint y: 275, distance: 248.2
click at [518, 275] on address "Адрес: Kalnciema iela 104, Рига До центра Риги: 5.5km До RIX: 5.1km Конференц-з…" at bounding box center [407, 235] width 227 height 140
copy address "Адрес: Kalnciema iela 104, Рига До центра Риги: 5.5km До RIX: 5.1km Конференц-з…"
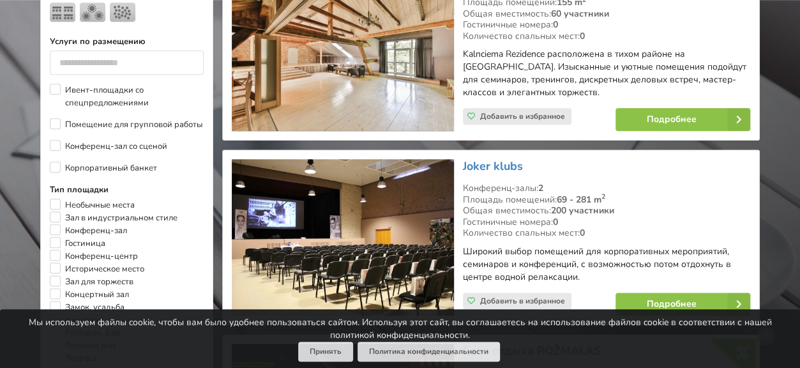
scroll to position [643, 0]
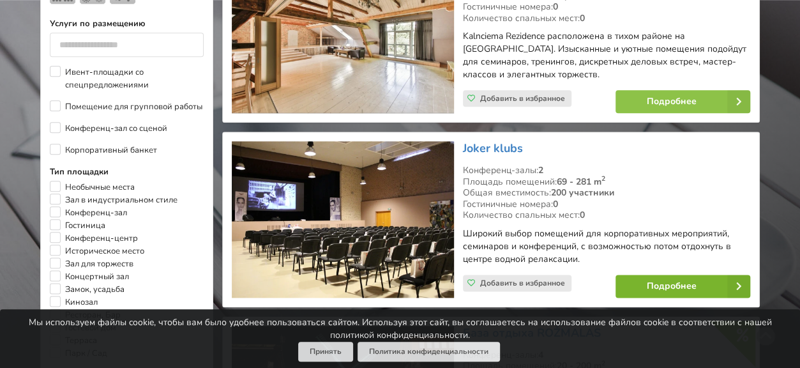
click at [660, 282] on link "Подробнее" at bounding box center [682, 286] width 135 height 23
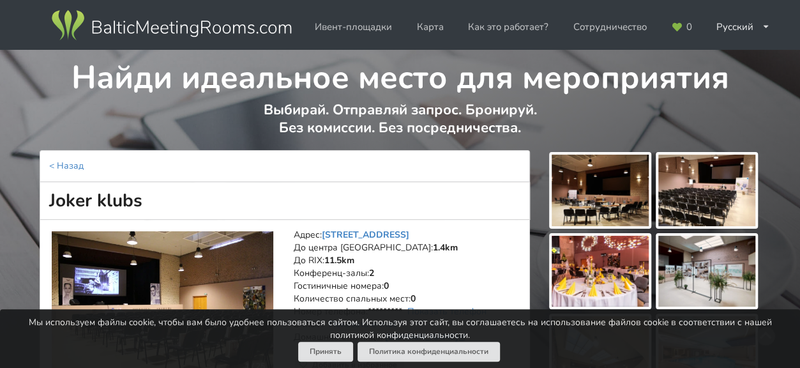
click at [587, 201] on img at bounding box center [600, 190] width 97 height 72
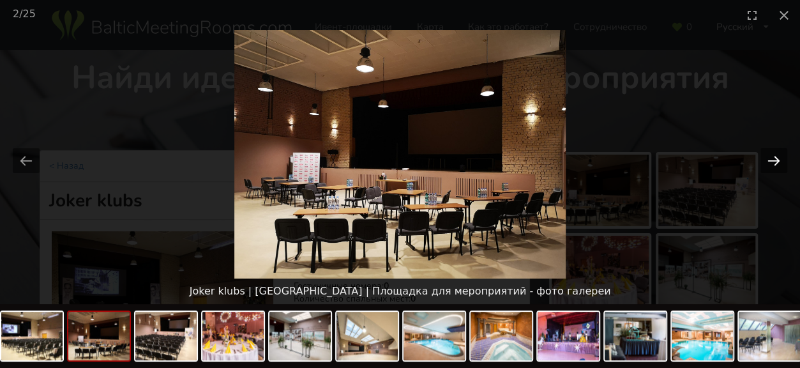
click at [771, 158] on button "Next slide" at bounding box center [773, 160] width 27 height 25
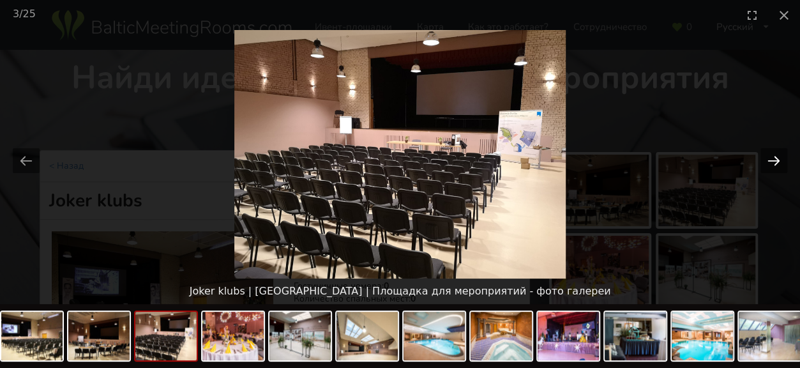
click at [771, 158] on button "Next slide" at bounding box center [773, 160] width 27 height 25
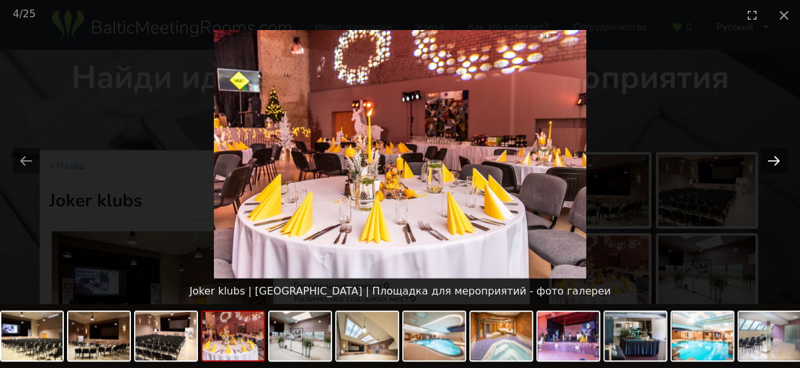
click at [771, 158] on button "Next slide" at bounding box center [773, 160] width 27 height 25
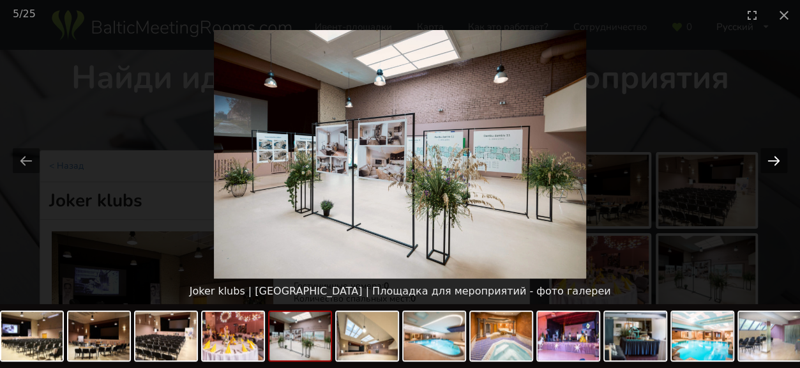
click at [771, 158] on button "Next slide" at bounding box center [773, 160] width 27 height 25
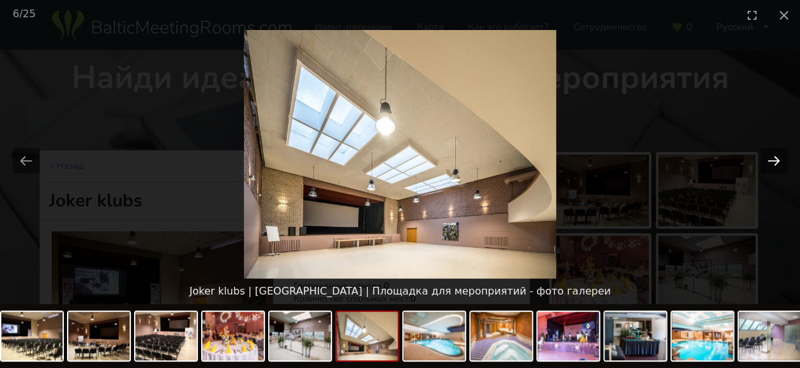
click at [771, 158] on button "Next slide" at bounding box center [773, 160] width 27 height 25
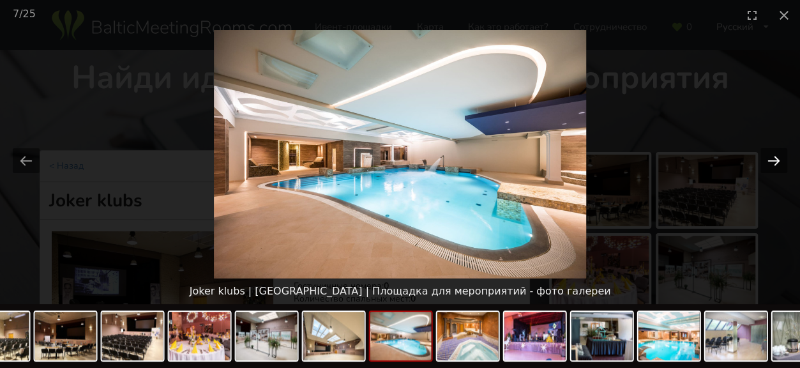
click at [771, 158] on button "Next slide" at bounding box center [773, 160] width 27 height 25
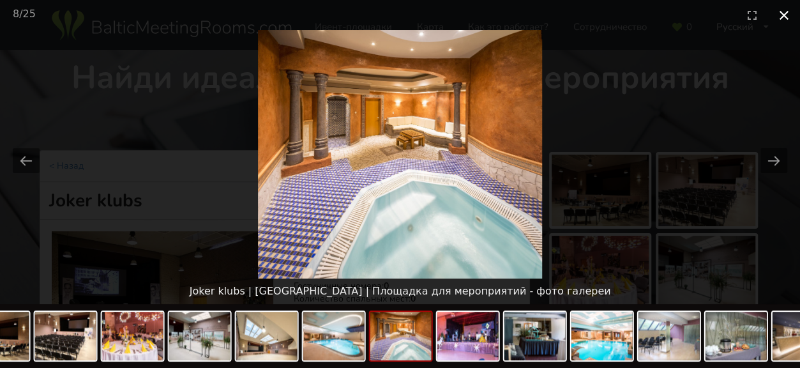
click at [787, 17] on button "Close gallery" at bounding box center [784, 15] width 32 height 30
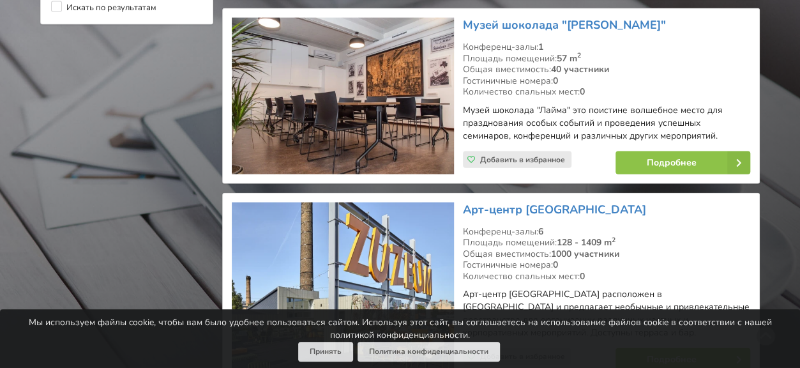
scroll to position [1408, 0]
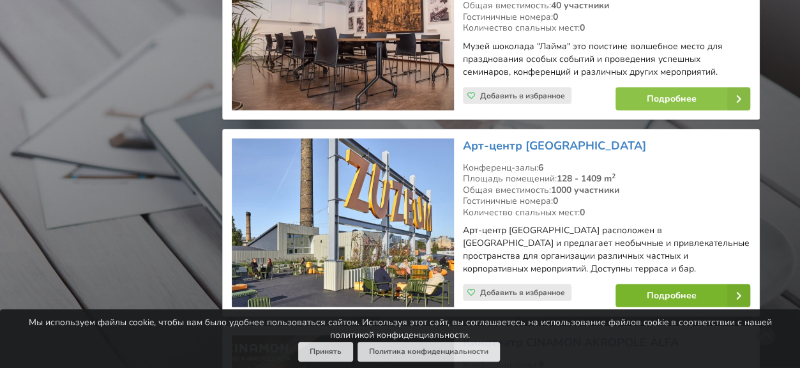
click at [636, 284] on link "Подробнее" at bounding box center [682, 295] width 135 height 23
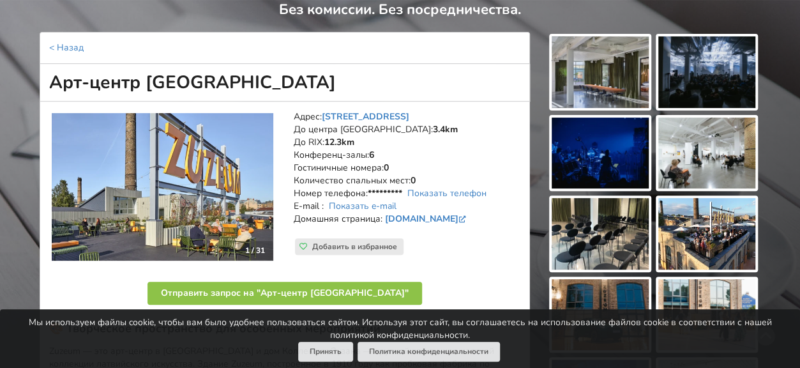
scroll to position [128, 0]
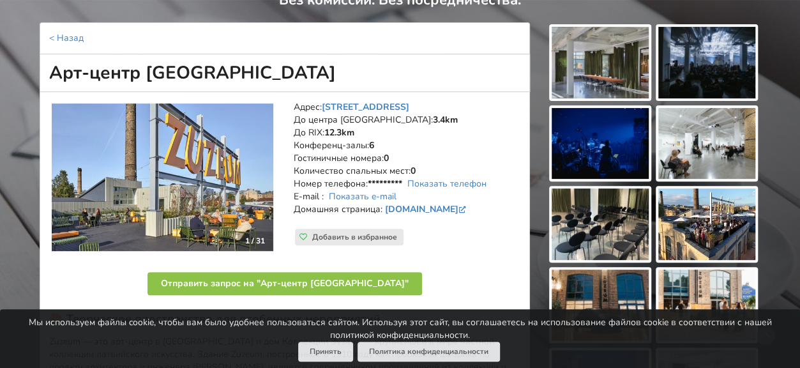
click at [591, 67] on img at bounding box center [600, 63] width 97 height 72
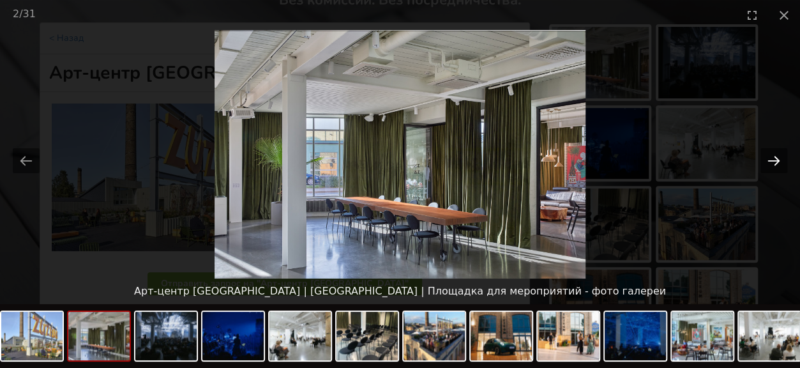
click at [775, 159] on button "Next slide" at bounding box center [773, 160] width 27 height 25
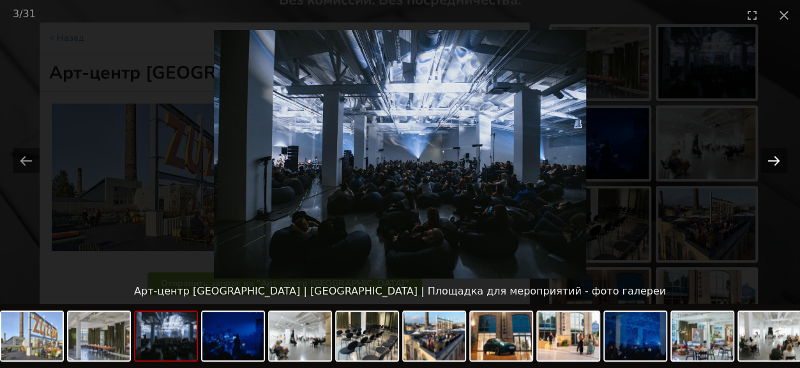
click at [775, 159] on button "Next slide" at bounding box center [773, 160] width 27 height 25
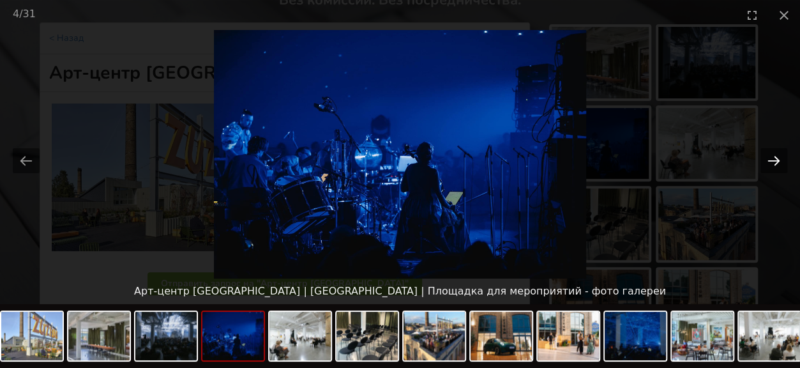
click at [775, 159] on button "Next slide" at bounding box center [773, 160] width 27 height 25
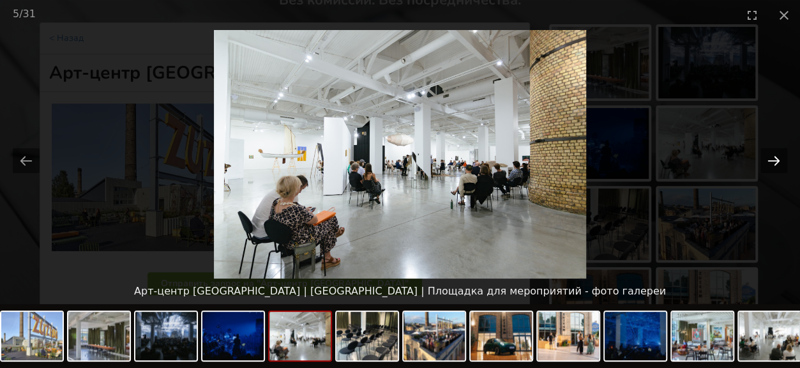
click at [775, 159] on button "Next slide" at bounding box center [773, 160] width 27 height 25
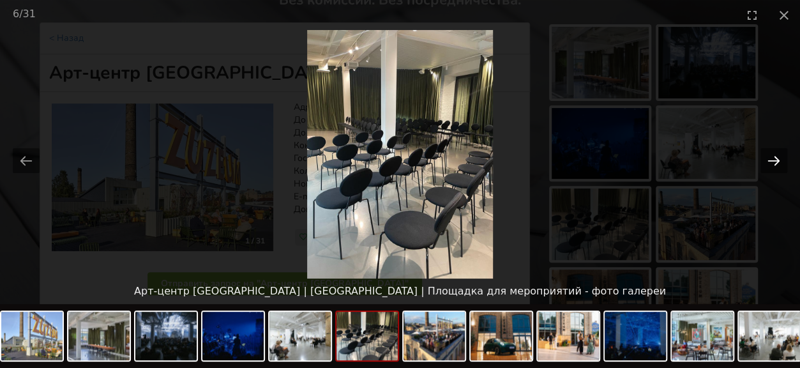
click at [775, 159] on button "Next slide" at bounding box center [773, 160] width 27 height 25
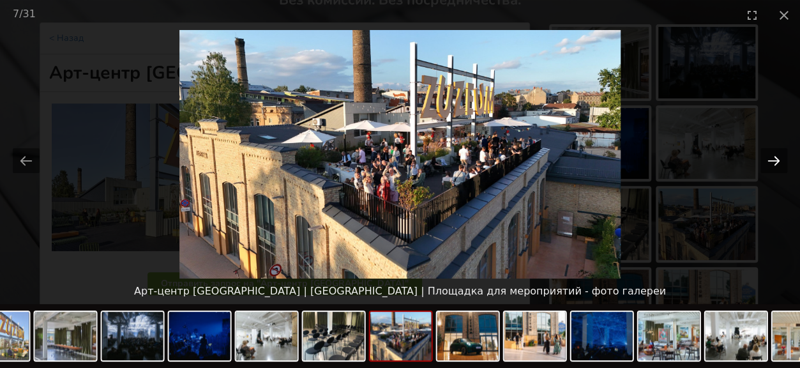
click at [775, 159] on button "Next slide" at bounding box center [773, 160] width 27 height 25
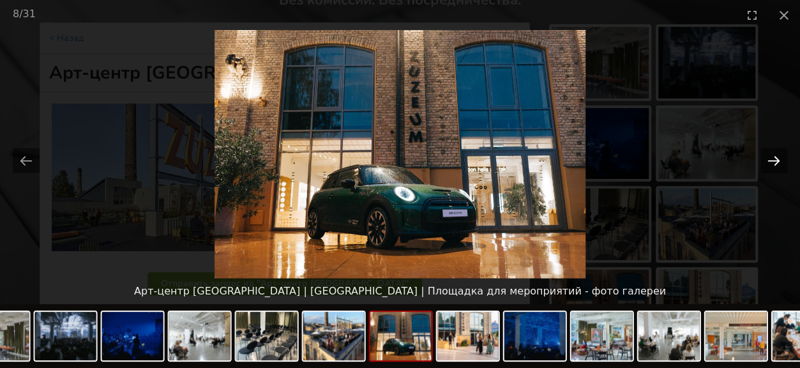
click at [775, 159] on button "Next slide" at bounding box center [773, 160] width 27 height 25
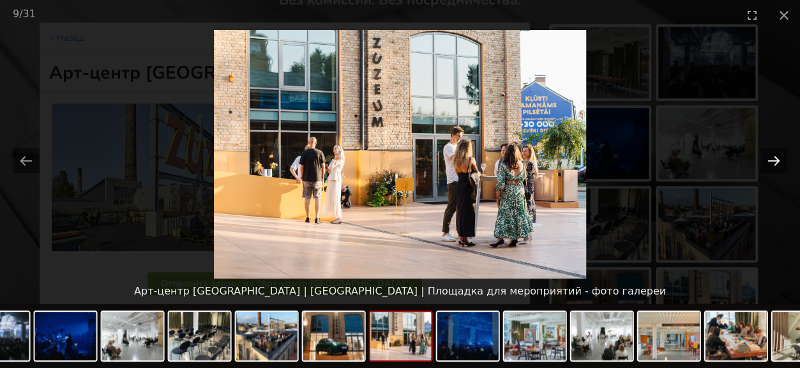
click at [775, 159] on button "Next slide" at bounding box center [773, 160] width 27 height 25
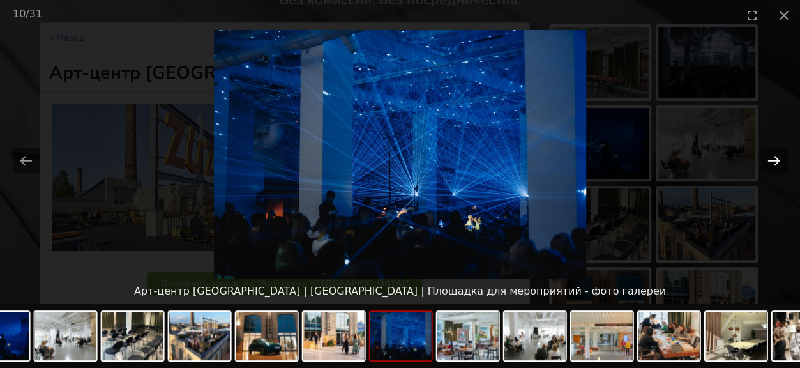
click at [775, 159] on button "Next slide" at bounding box center [773, 160] width 27 height 25
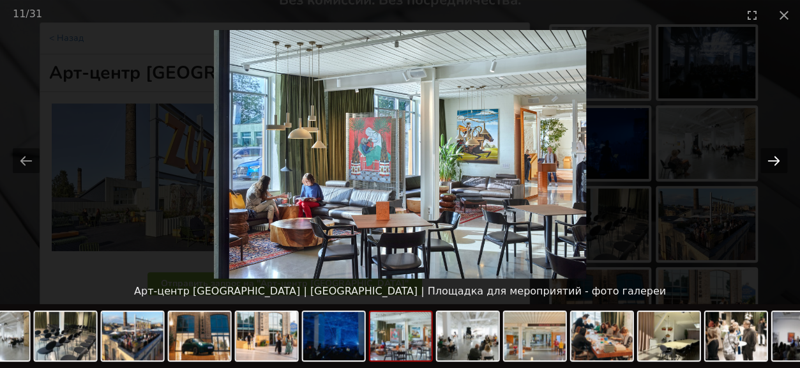
click at [775, 159] on button "Next slide" at bounding box center [773, 160] width 27 height 25
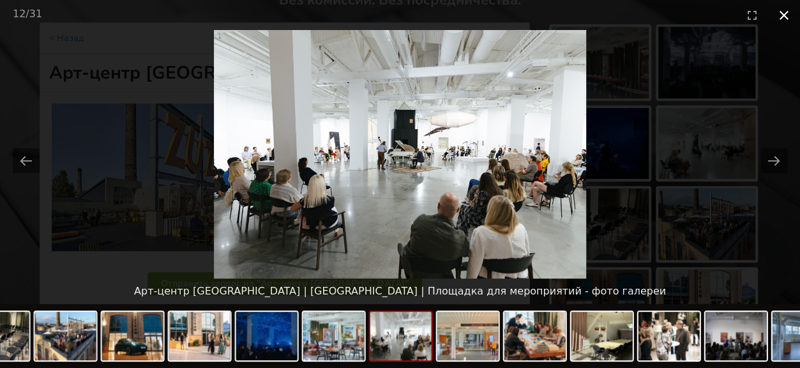
click at [779, 15] on button "Close gallery" at bounding box center [784, 15] width 32 height 30
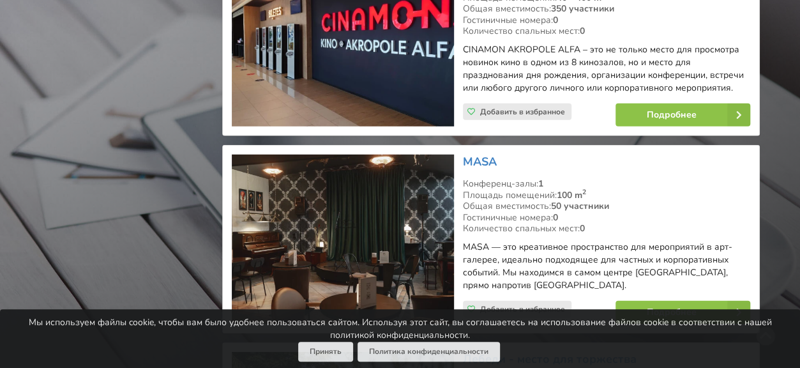
scroll to position [1791, 0]
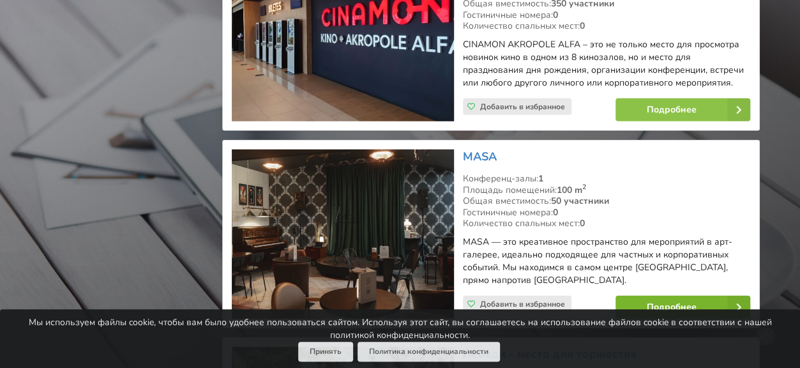
click at [684, 296] on link "Подробнее" at bounding box center [682, 307] width 135 height 23
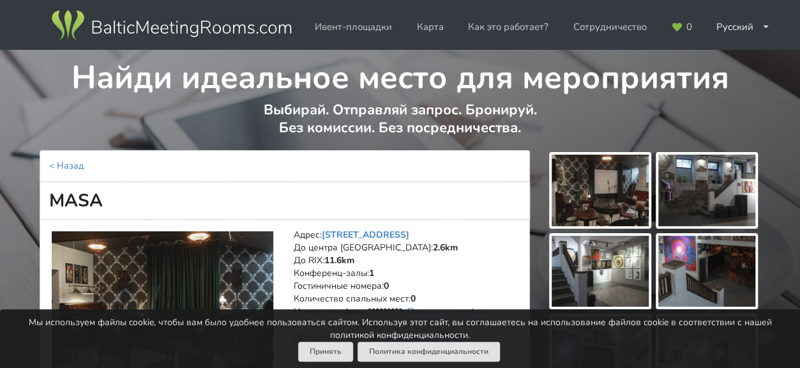
click at [624, 201] on img at bounding box center [600, 190] width 97 height 72
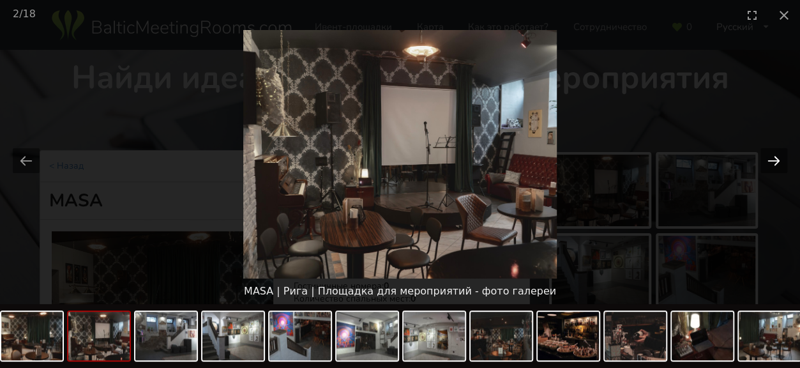
click at [774, 161] on button "Next slide" at bounding box center [773, 160] width 27 height 25
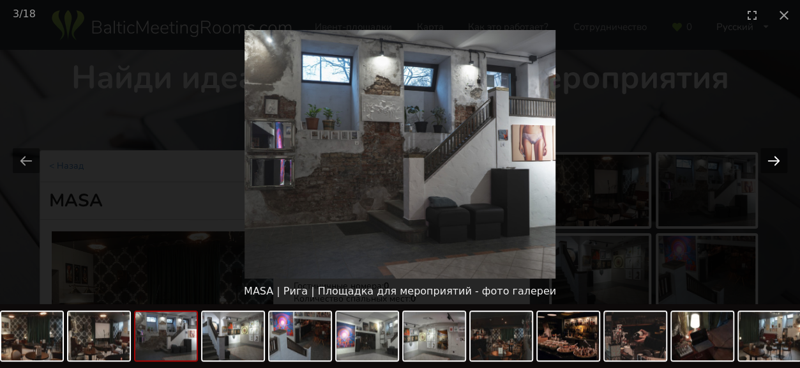
click at [774, 161] on button "Next slide" at bounding box center [773, 160] width 27 height 25
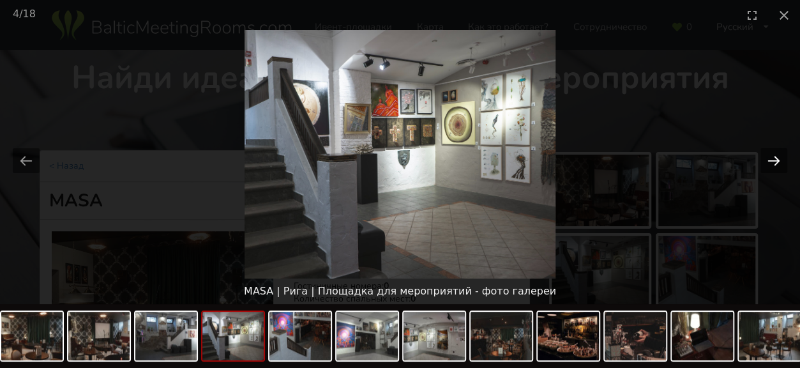
click at [774, 161] on button "Next slide" at bounding box center [773, 160] width 27 height 25
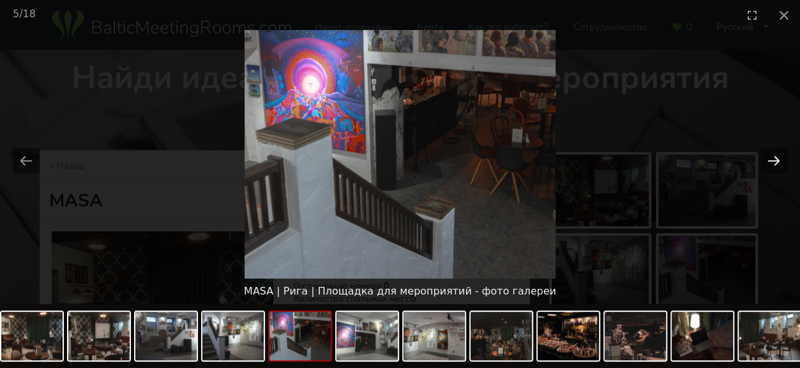
click at [774, 161] on button "Next slide" at bounding box center [773, 160] width 27 height 25
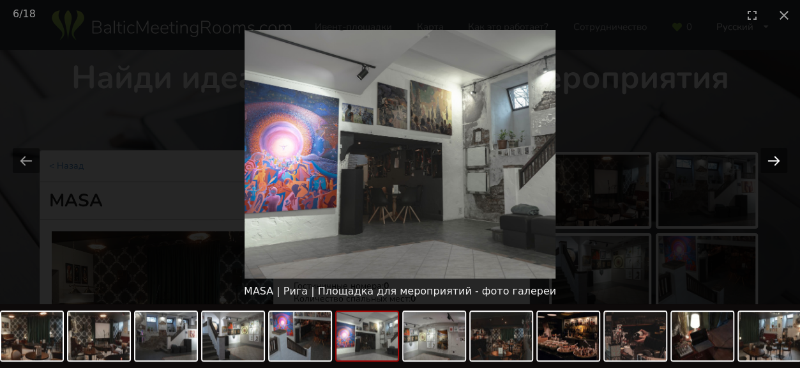
click at [774, 161] on button "Next slide" at bounding box center [773, 160] width 27 height 25
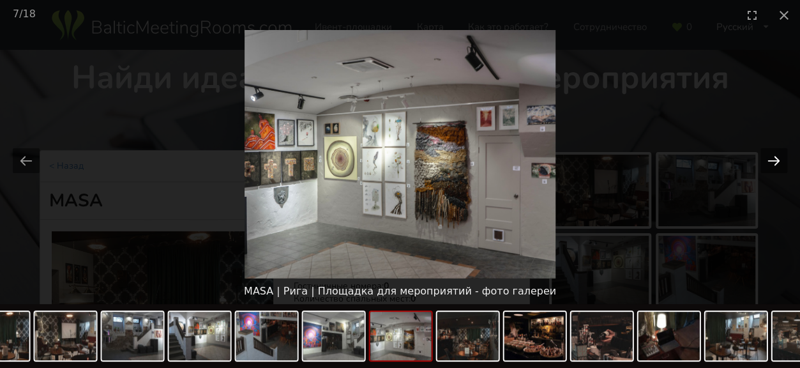
click at [774, 161] on button "Next slide" at bounding box center [773, 160] width 27 height 25
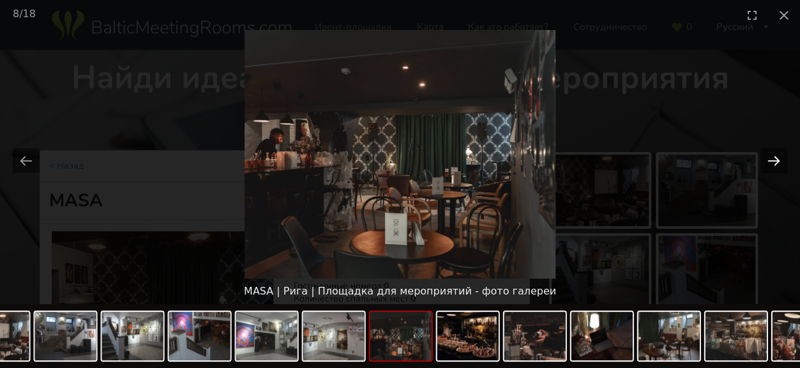
click at [774, 161] on button "Next slide" at bounding box center [773, 160] width 27 height 25
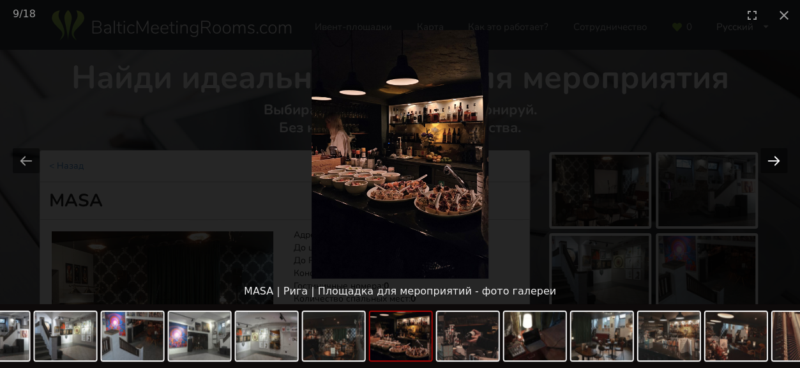
click at [774, 161] on button "Next slide" at bounding box center [773, 160] width 27 height 25
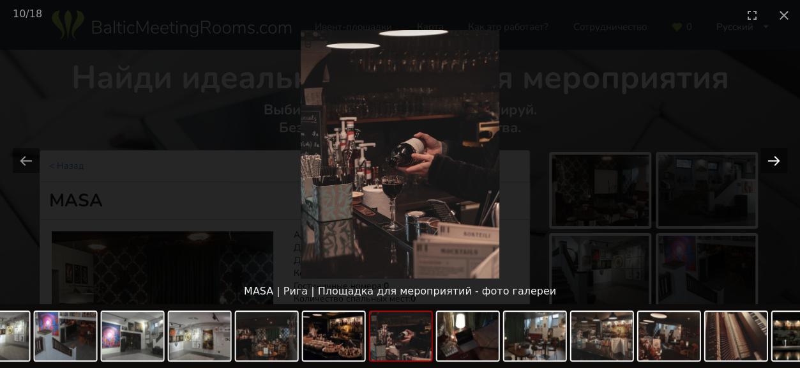
click at [774, 161] on button "Next slide" at bounding box center [773, 160] width 27 height 25
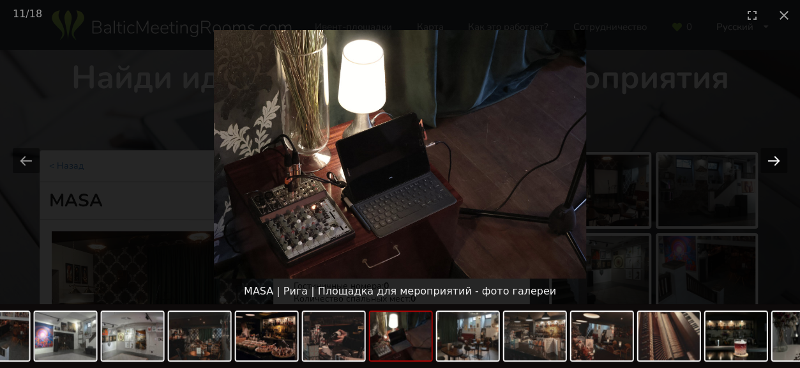
click at [774, 161] on button "Next slide" at bounding box center [773, 160] width 27 height 25
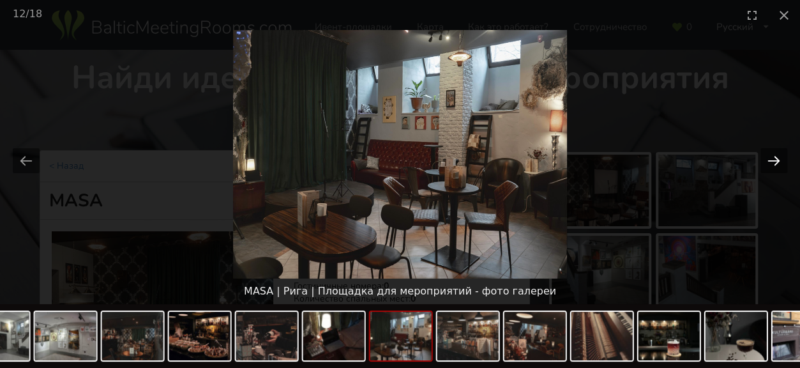
click at [774, 161] on button "Next slide" at bounding box center [773, 160] width 27 height 25
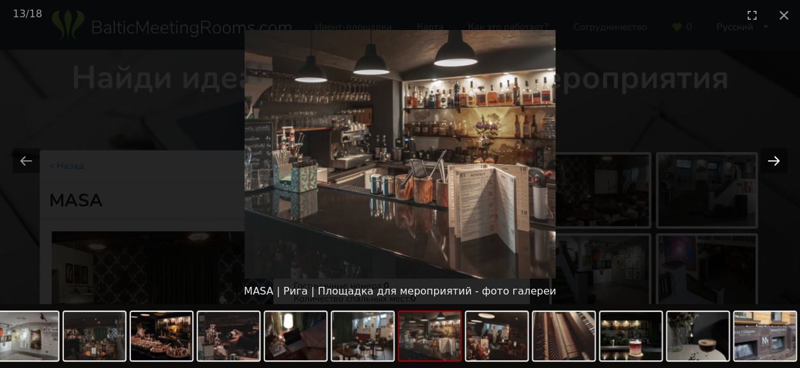
click at [774, 161] on button "Next slide" at bounding box center [773, 160] width 27 height 25
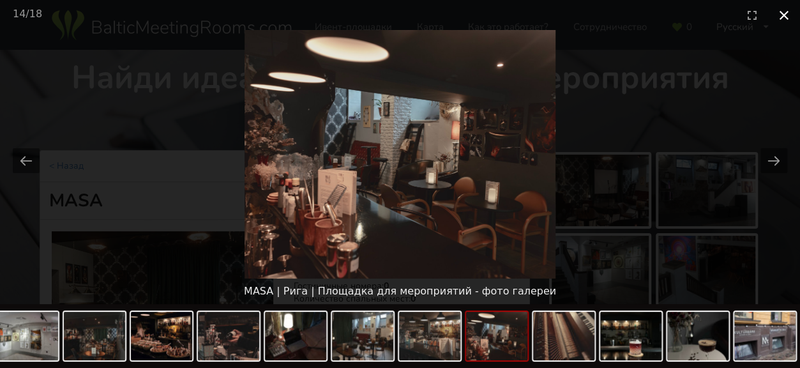
click at [781, 17] on button "Close gallery" at bounding box center [784, 15] width 32 height 30
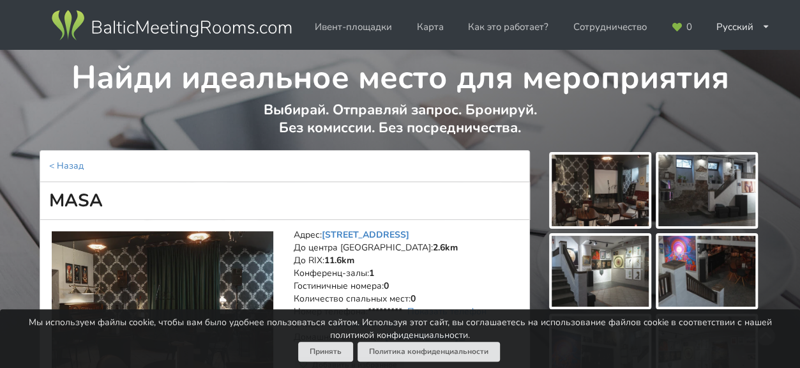
scroll to position [64, 0]
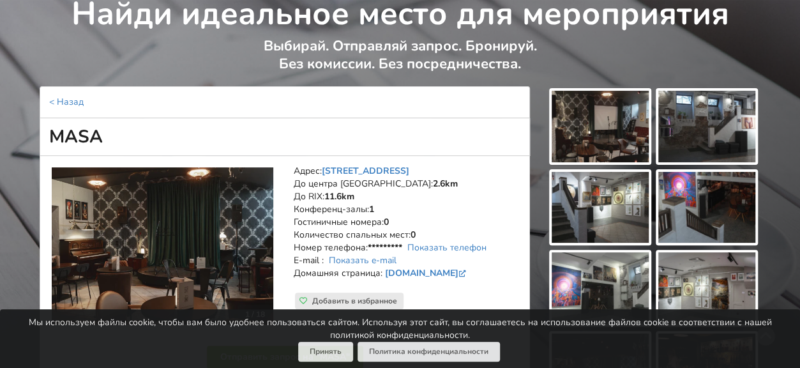
drag, startPoint x: 50, startPoint y: 133, endPoint x: 119, endPoint y: 136, distance: 68.4
click at [119, 136] on h1 "MASA" at bounding box center [285, 137] width 490 height 38
copy h1 "MASA"
click at [434, 246] on link "Показать телефон" at bounding box center [446, 247] width 79 height 12
click at [393, 262] on link "Показать e-mail" at bounding box center [363, 260] width 68 height 12
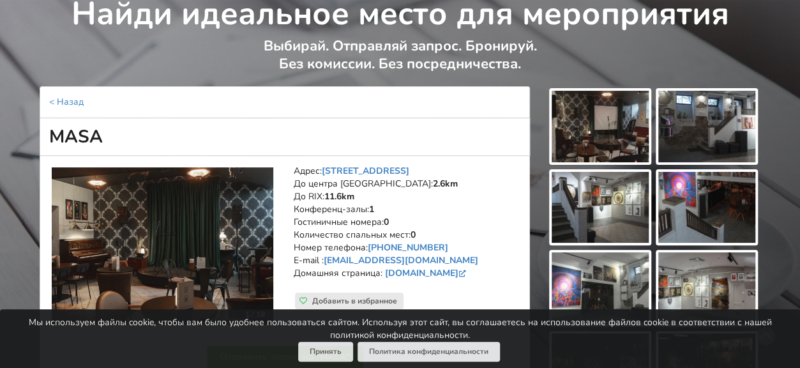
drag, startPoint x: 296, startPoint y: 168, endPoint x: 496, endPoint y: 282, distance: 230.2
click at [496, 282] on address "Адрес: Elizabetes iela 67, Рига До центра Риги: 2.6km До RIX: 11.6km Конференц-…" at bounding box center [407, 229] width 227 height 128
copy address "Адрес: Elizabetes iela 67, Рига До центра Риги: 2.6km До RIX: 11.6km Конференц-…"
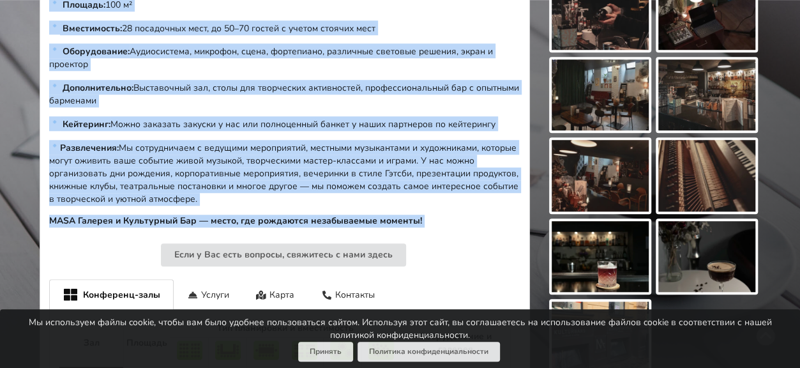
scroll to position [511, 0]
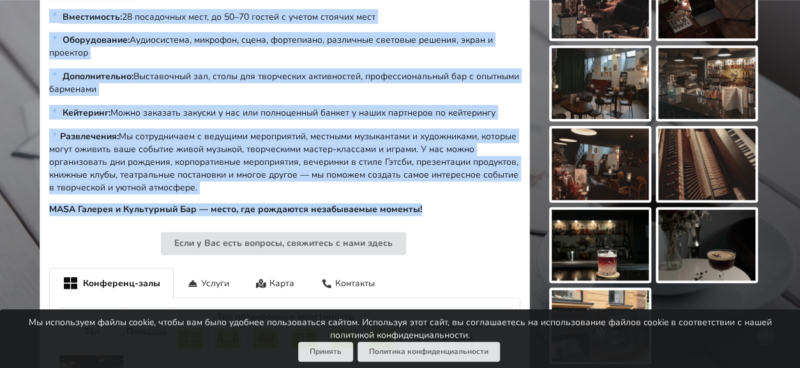
drag, startPoint x: 50, startPoint y: 133, endPoint x: 426, endPoint y: 193, distance: 381.5
click at [426, 193] on div "MASA — это креативное пространство для мероприятий в арт-галерее, идеально подх…" at bounding box center [284, 77] width 471 height 278
copy div "MASA — это креативное пространство для мероприятий в арт-галерее, идеально подх…"
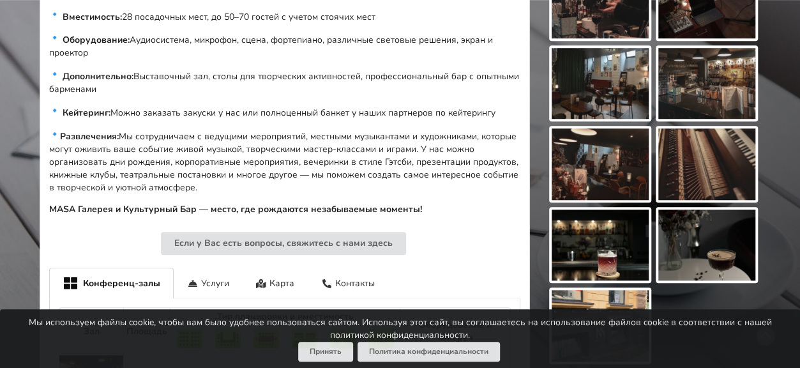
click at [472, 243] on div "1 / 18 Адрес: Elizabetes iela 67, Рига До центра Риги: 2.6km До RIX: 11.6km Кон…" at bounding box center [285, 108] width 490 height 798
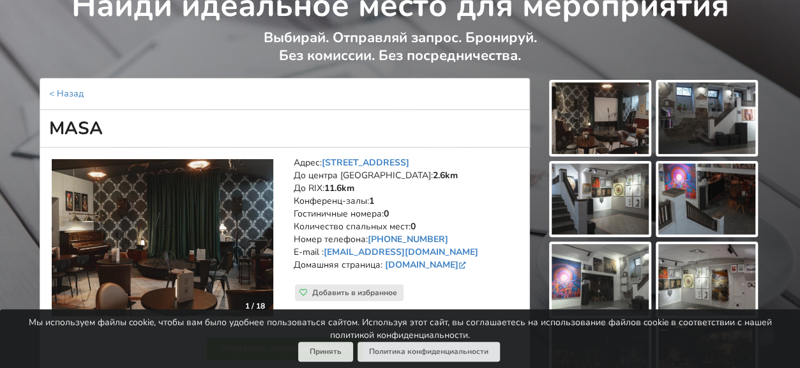
scroll to position [0, 0]
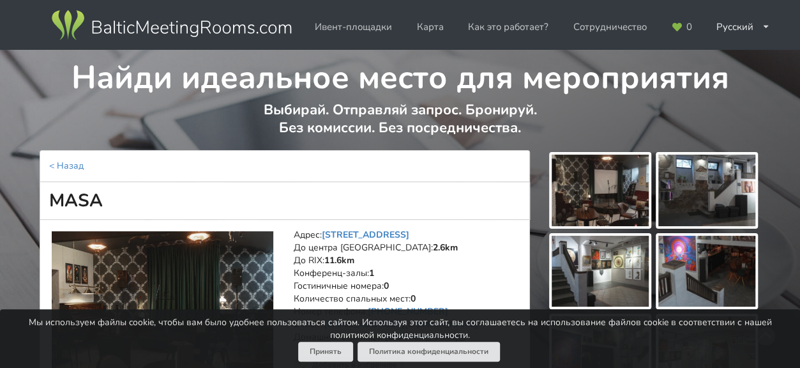
click at [600, 206] on img at bounding box center [600, 190] width 97 height 72
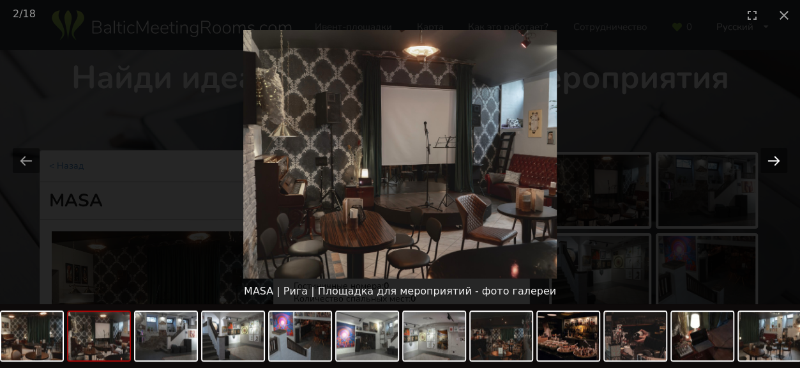
click at [776, 162] on button "Next slide" at bounding box center [773, 160] width 27 height 25
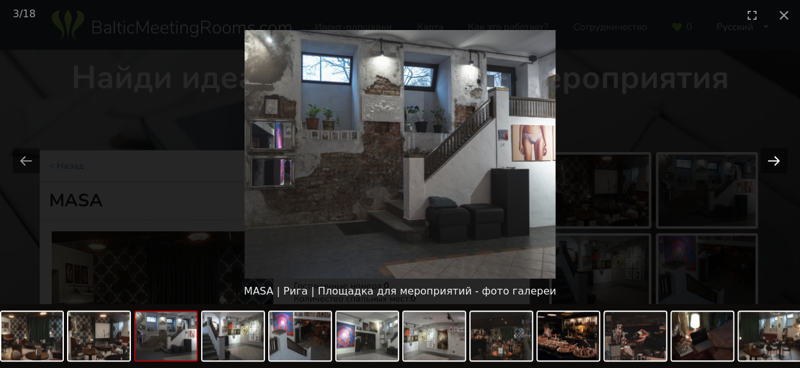
click at [776, 162] on button "Next slide" at bounding box center [773, 160] width 27 height 25
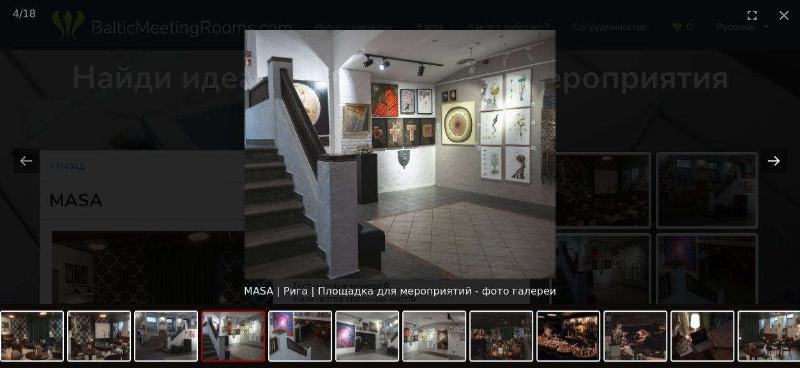
click at [776, 162] on button "Next slide" at bounding box center [773, 160] width 27 height 25
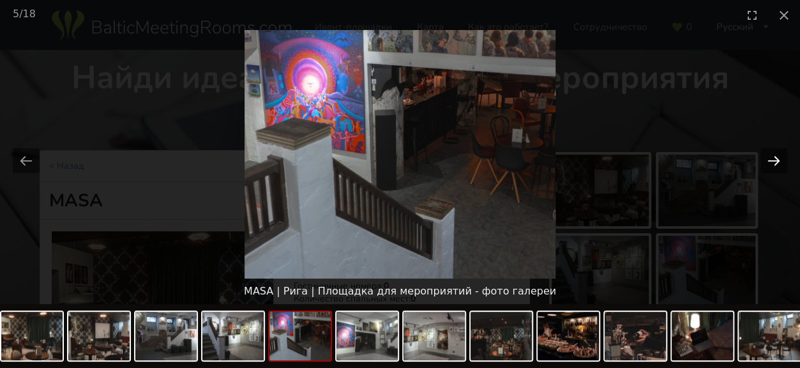
click at [776, 162] on button "Next slide" at bounding box center [773, 160] width 27 height 25
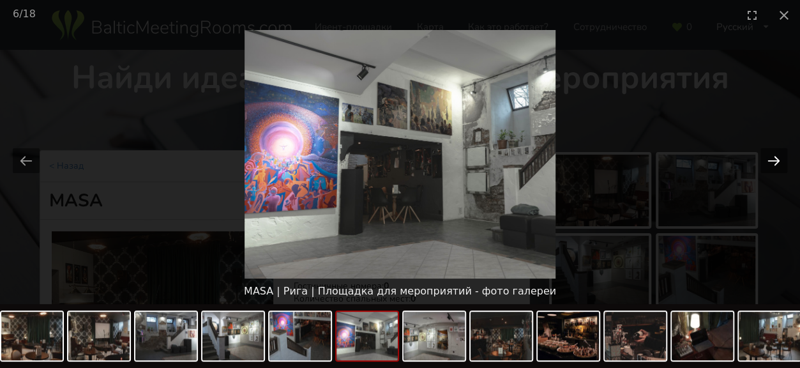
click at [776, 162] on button "Next slide" at bounding box center [773, 160] width 27 height 25
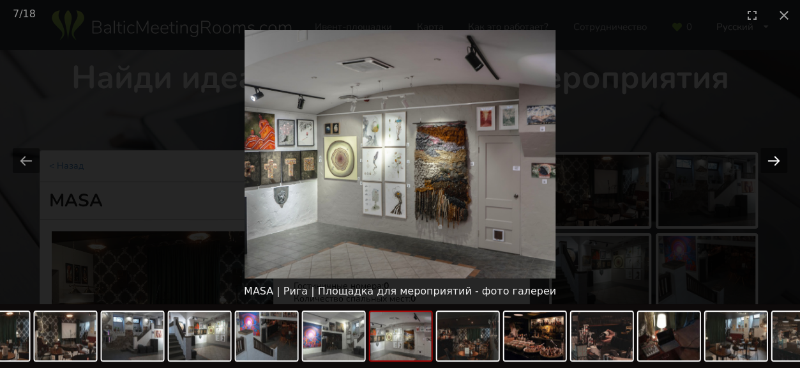
click at [776, 162] on button "Next slide" at bounding box center [773, 160] width 27 height 25
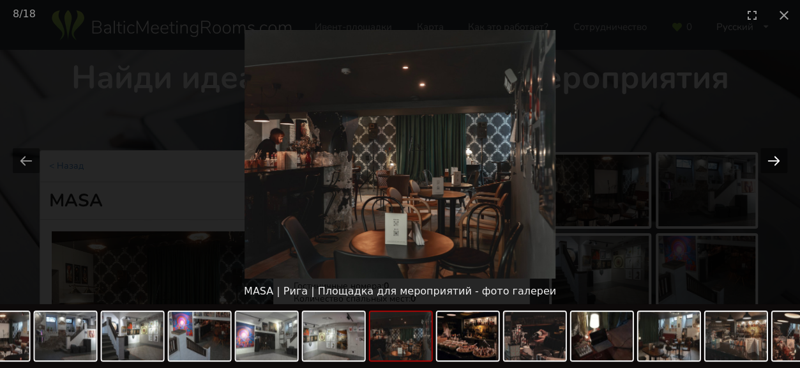
click at [776, 162] on button "Next slide" at bounding box center [773, 160] width 27 height 25
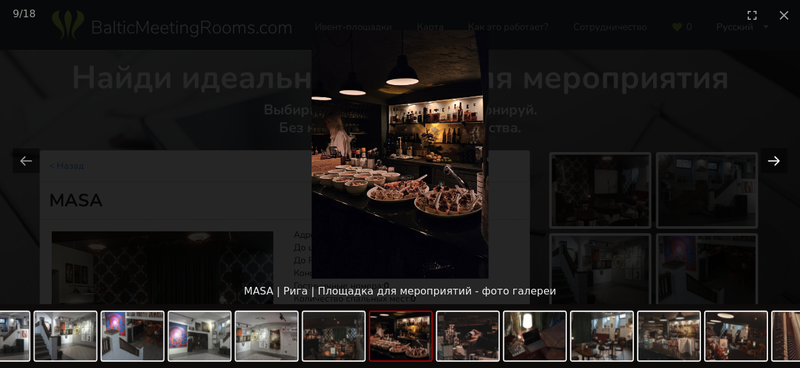
click at [776, 162] on button "Next slide" at bounding box center [773, 160] width 27 height 25
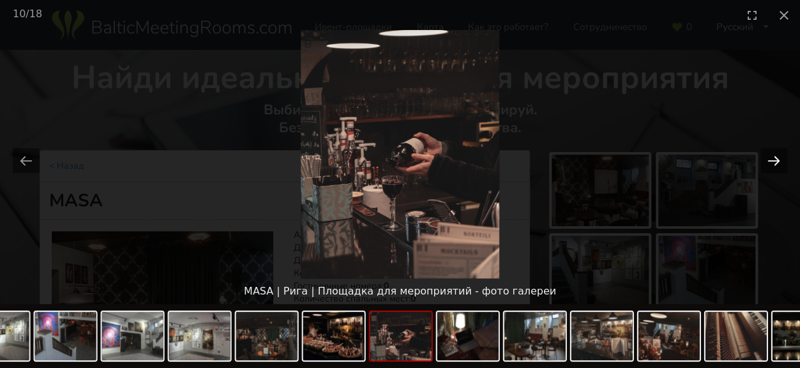
click at [776, 162] on button "Next slide" at bounding box center [773, 160] width 27 height 25
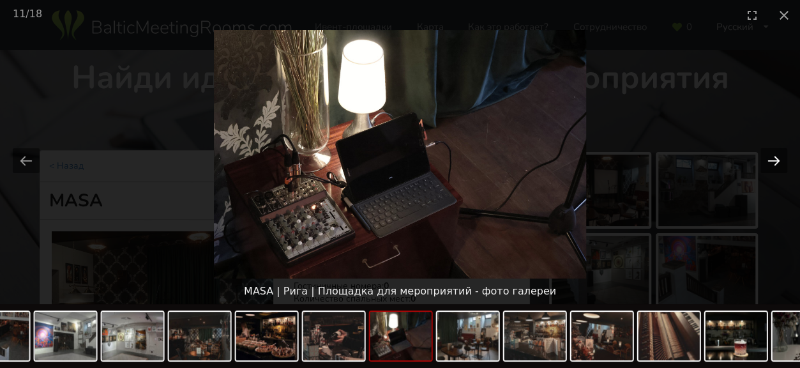
click at [776, 162] on button "Next slide" at bounding box center [773, 160] width 27 height 25
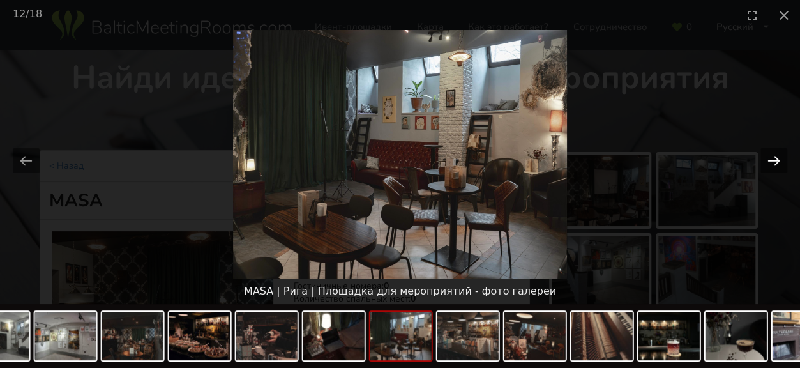
click at [776, 162] on button "Next slide" at bounding box center [773, 160] width 27 height 25
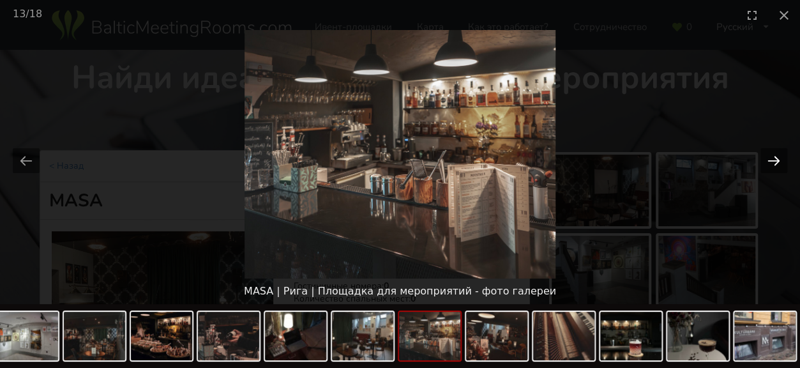
click at [776, 162] on button "Next slide" at bounding box center [773, 160] width 27 height 25
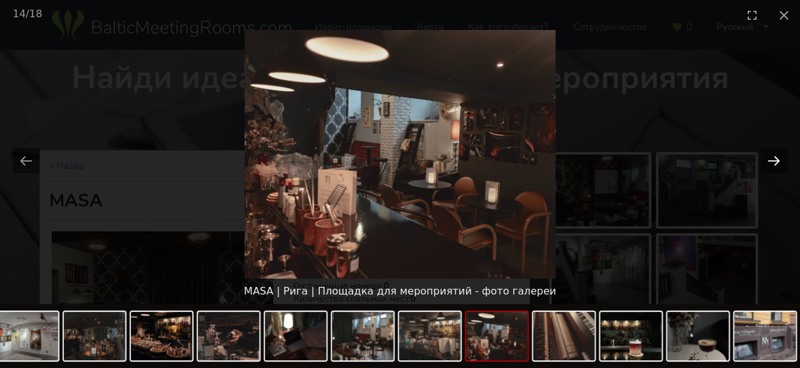
click at [776, 162] on button "Next slide" at bounding box center [773, 160] width 27 height 25
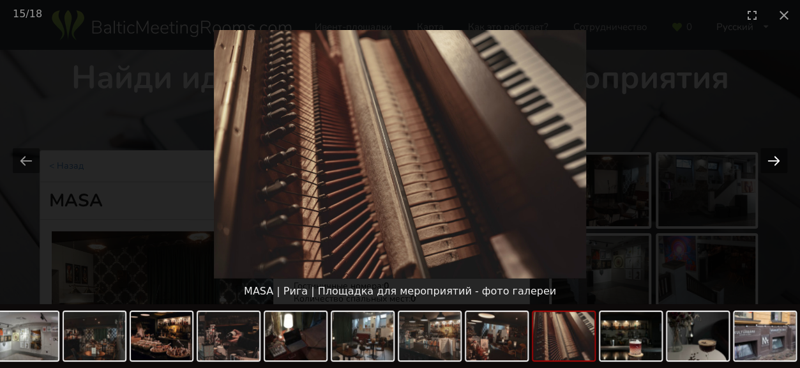
click at [776, 162] on button "Next slide" at bounding box center [773, 160] width 27 height 25
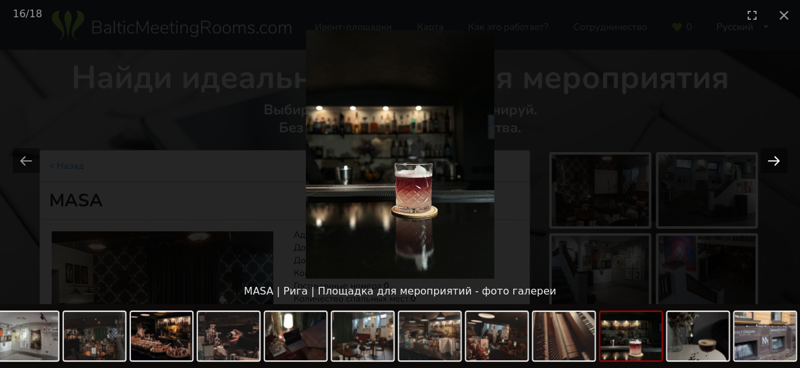
click at [776, 162] on button "Next slide" at bounding box center [773, 160] width 27 height 25
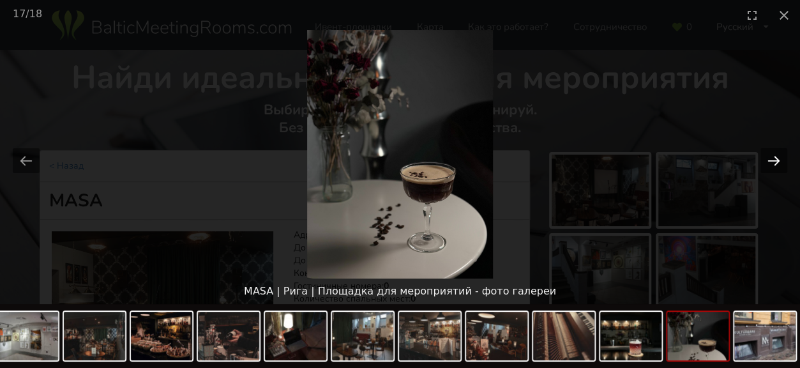
click at [776, 162] on button "Next slide" at bounding box center [773, 160] width 27 height 25
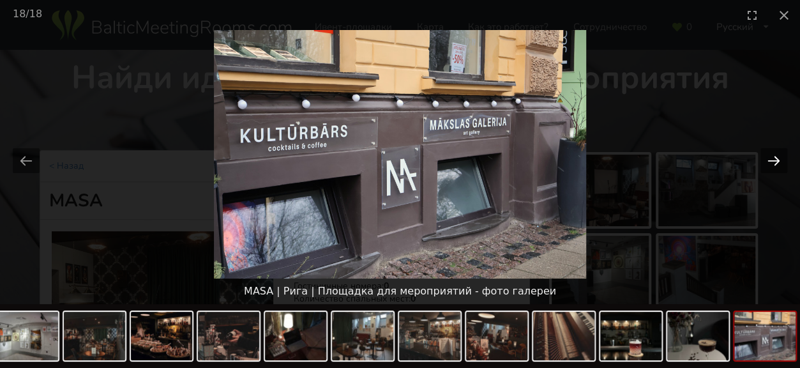
click at [776, 162] on button "Next slide" at bounding box center [773, 160] width 27 height 25
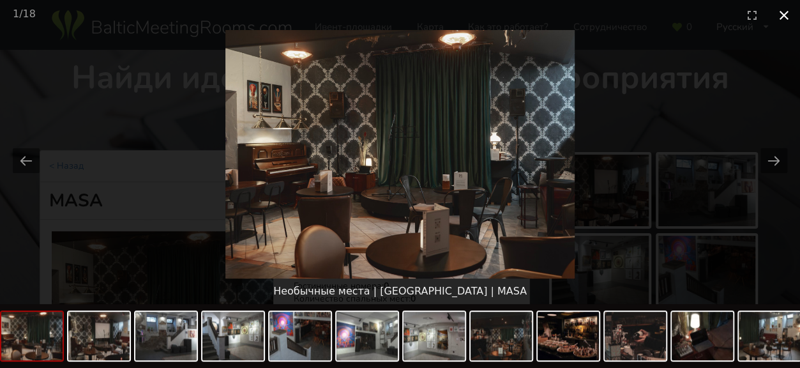
click at [782, 15] on button "Close gallery" at bounding box center [784, 15] width 32 height 30
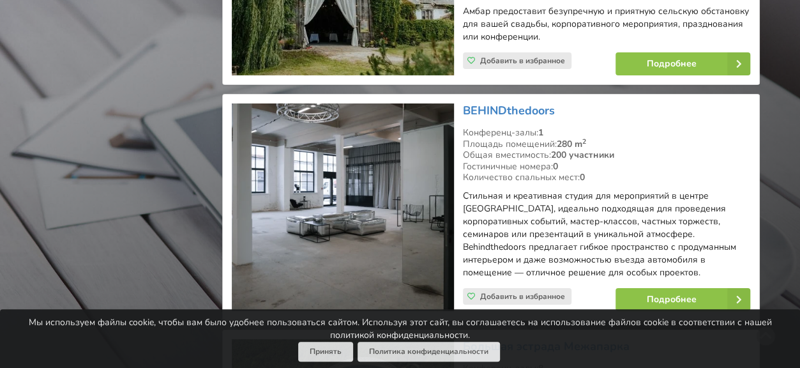
scroll to position [2238, 0]
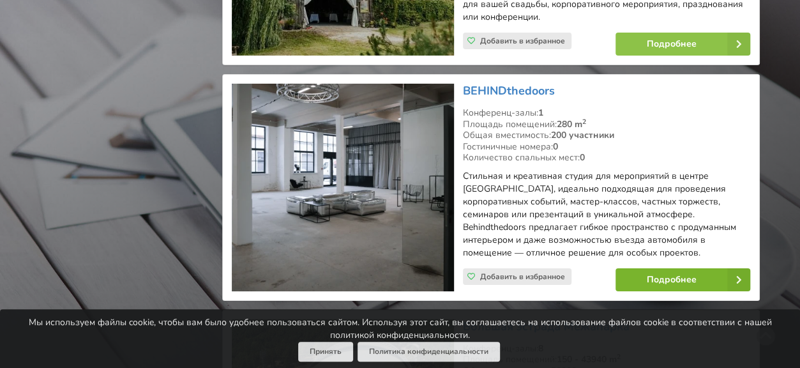
click at [668, 268] on link "Подробнее" at bounding box center [682, 279] width 135 height 23
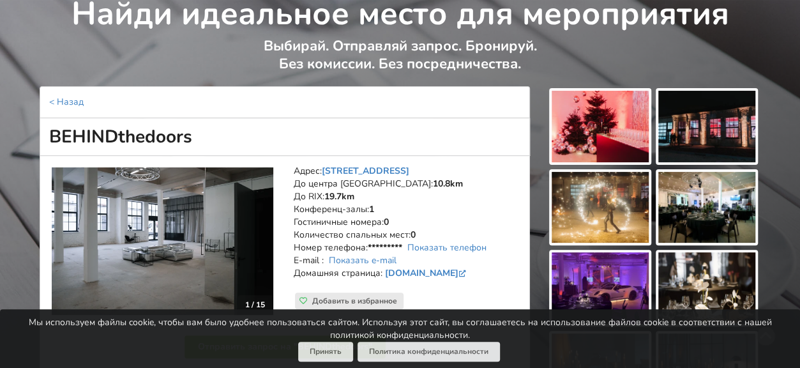
scroll to position [64, 0]
click at [600, 135] on img at bounding box center [600, 127] width 97 height 72
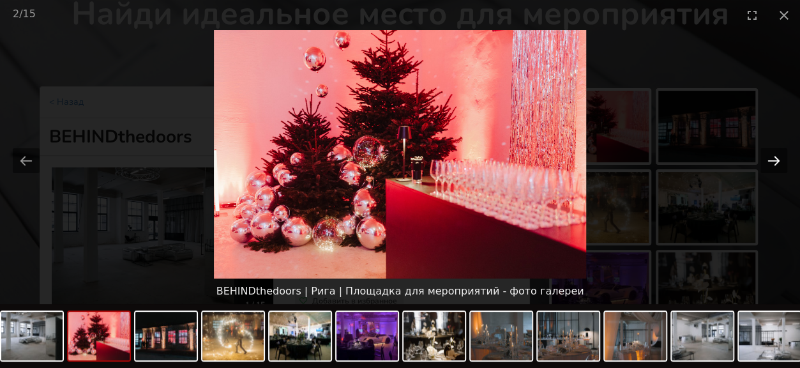
click at [778, 150] on button "Next slide" at bounding box center [773, 160] width 27 height 25
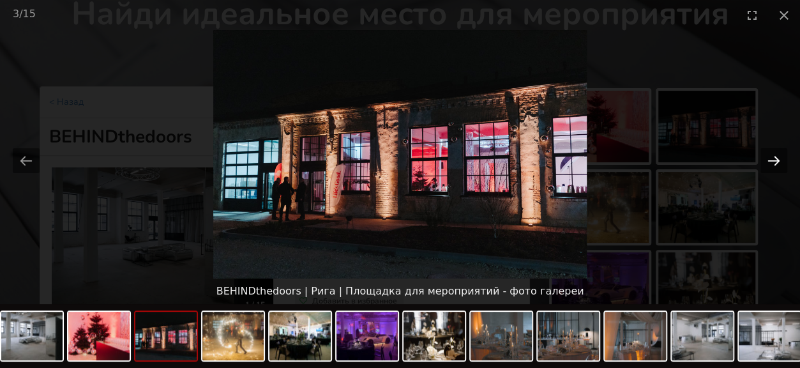
click at [776, 151] on button "Next slide" at bounding box center [773, 160] width 27 height 25
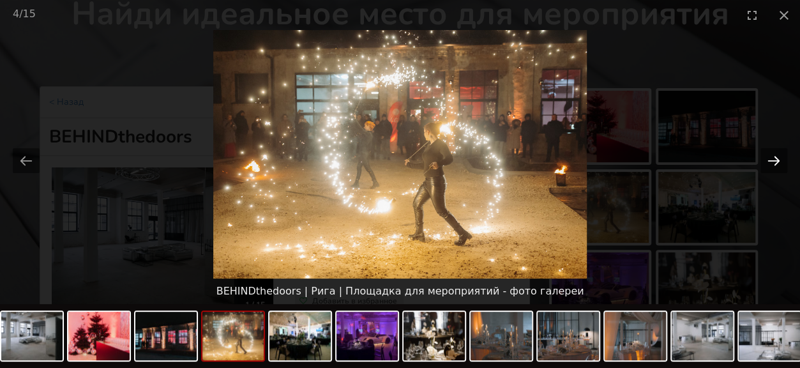
click at [776, 151] on button "Next slide" at bounding box center [773, 160] width 27 height 25
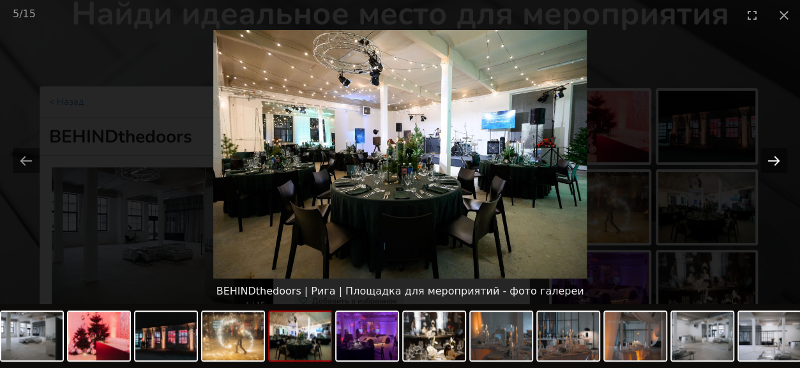
click at [776, 151] on button "Next slide" at bounding box center [773, 160] width 27 height 25
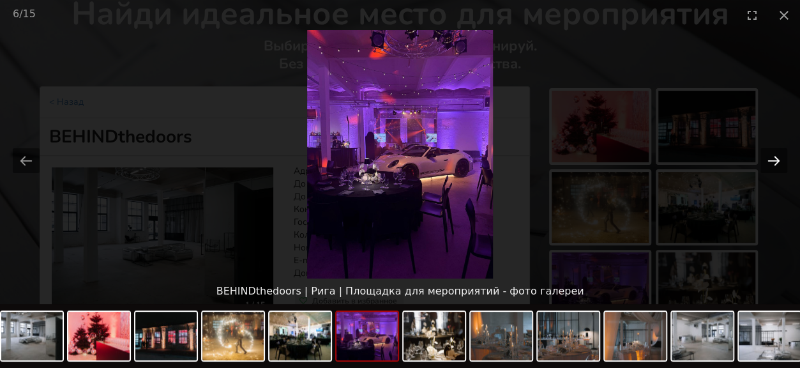
click at [776, 151] on button "Next slide" at bounding box center [773, 160] width 27 height 25
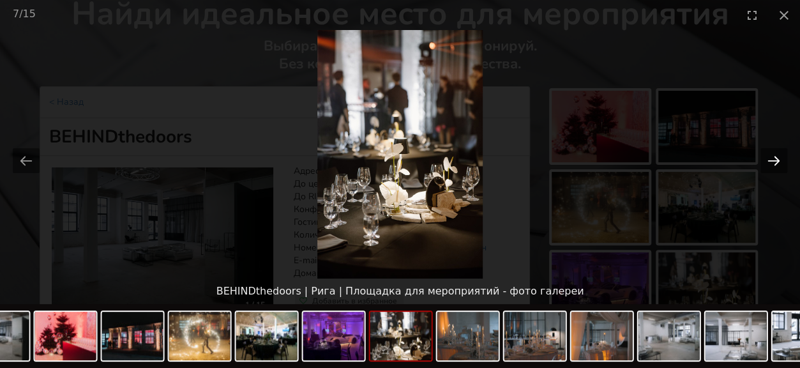
click at [776, 151] on button "Next slide" at bounding box center [773, 160] width 27 height 25
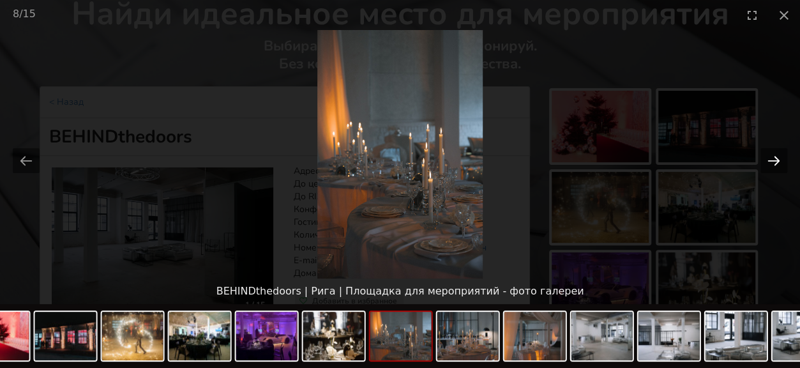
click at [776, 151] on button "Next slide" at bounding box center [773, 160] width 27 height 25
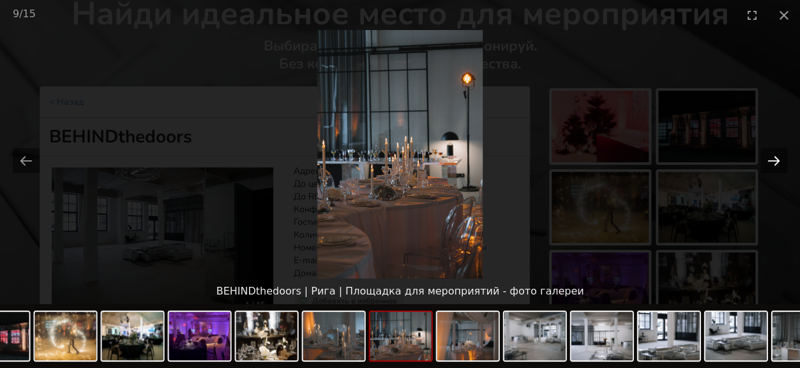
click at [776, 151] on button "Next slide" at bounding box center [773, 160] width 27 height 25
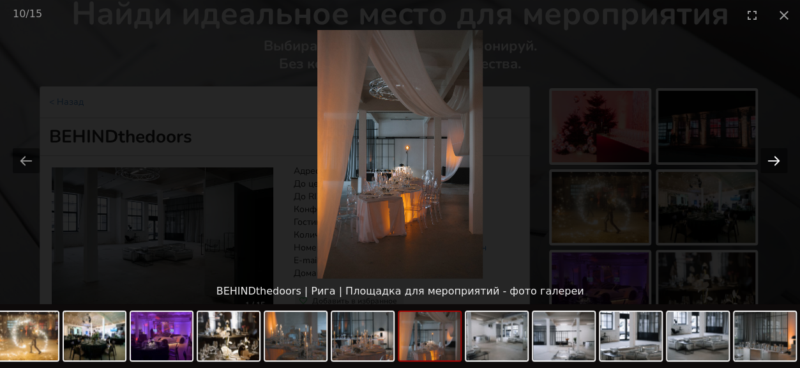
click at [776, 151] on button "Next slide" at bounding box center [773, 160] width 27 height 25
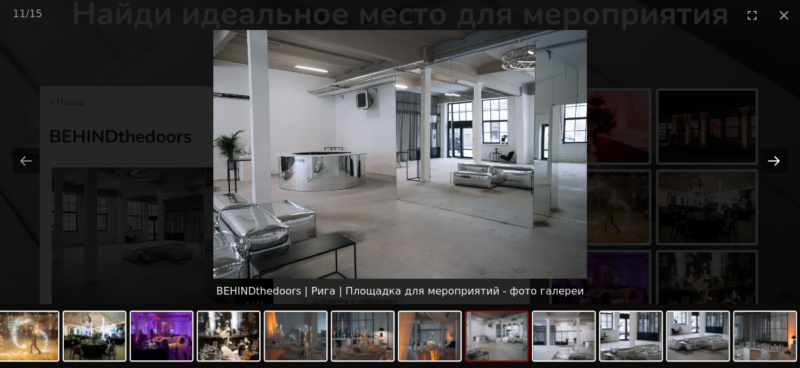
click at [776, 151] on button "Next slide" at bounding box center [773, 160] width 27 height 25
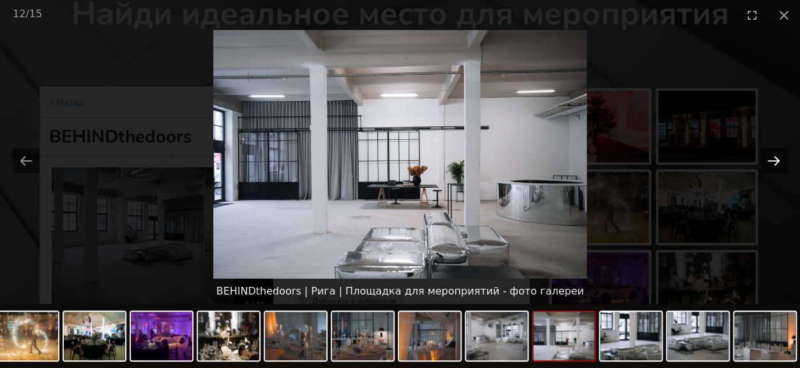
click at [782, 156] on button "Next slide" at bounding box center [773, 160] width 27 height 25
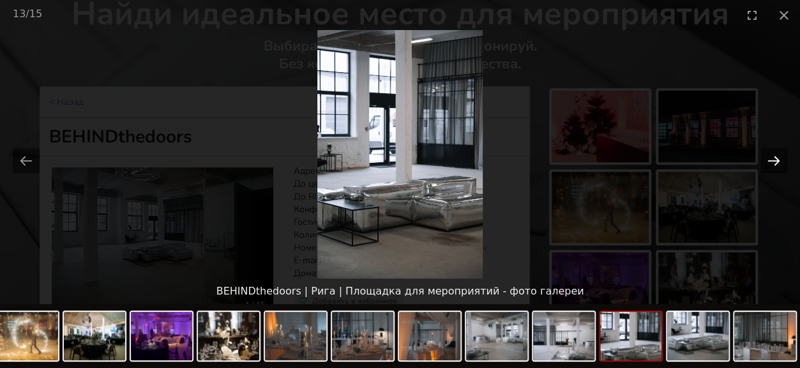
click at [780, 158] on button "Next slide" at bounding box center [773, 160] width 27 height 25
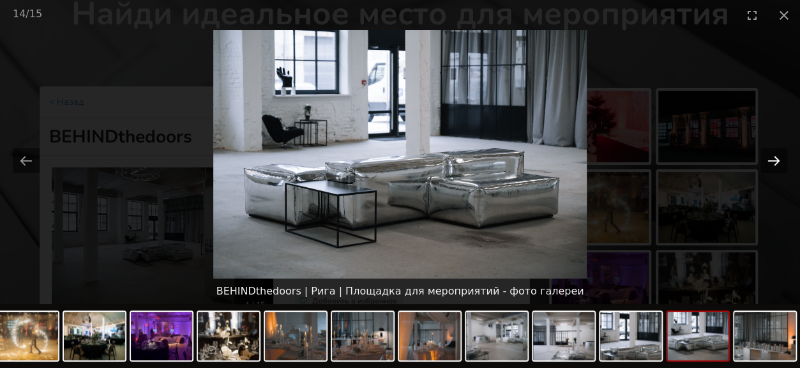
click at [779, 158] on button "Next slide" at bounding box center [773, 160] width 27 height 25
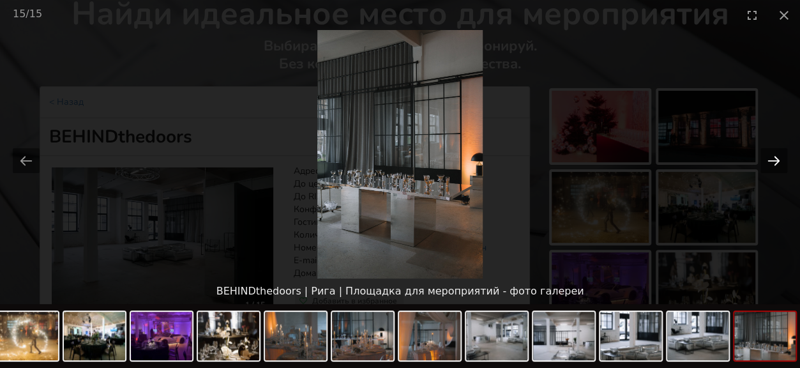
click at [779, 158] on button "Next slide" at bounding box center [773, 160] width 27 height 25
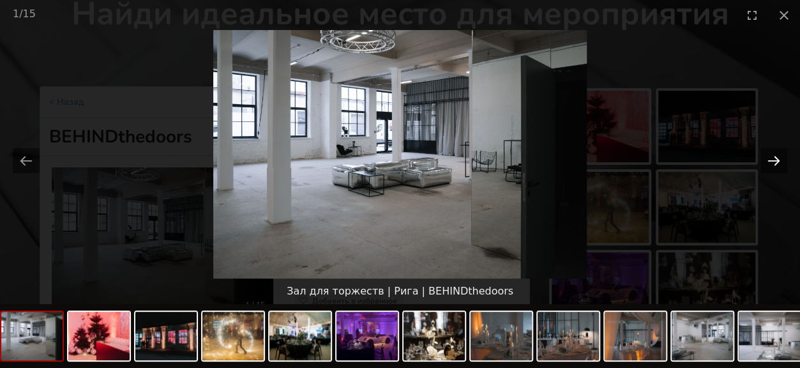
click at [779, 158] on button "Next slide" at bounding box center [773, 160] width 27 height 25
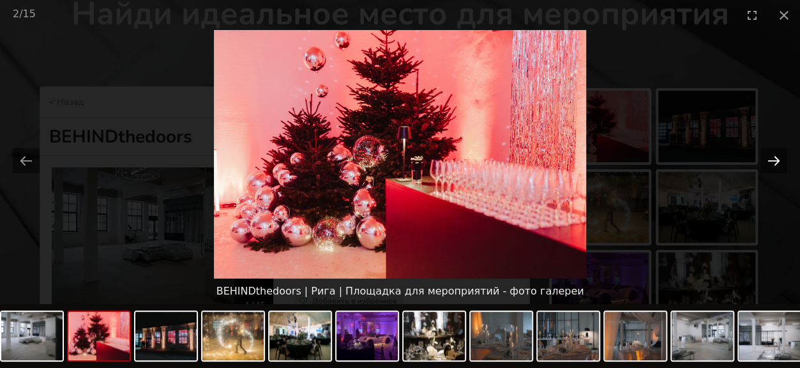
click at [771, 160] on button "Next slide" at bounding box center [773, 160] width 27 height 25
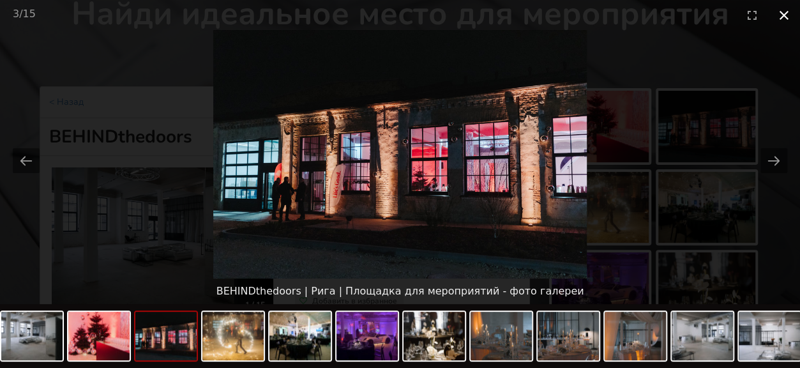
click at [780, 17] on button "Close gallery" at bounding box center [784, 15] width 32 height 30
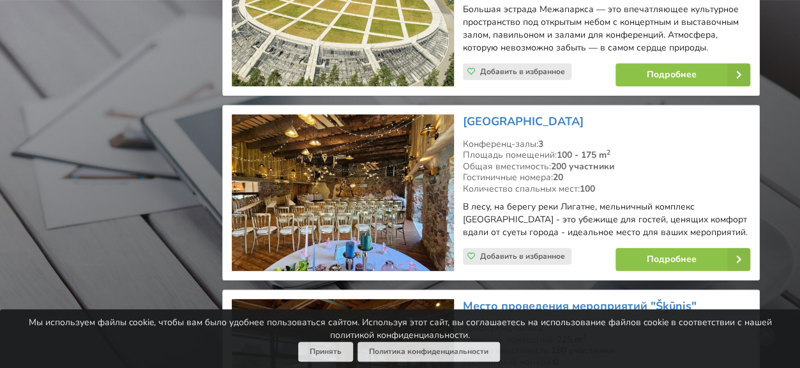
scroll to position [2621, 0]
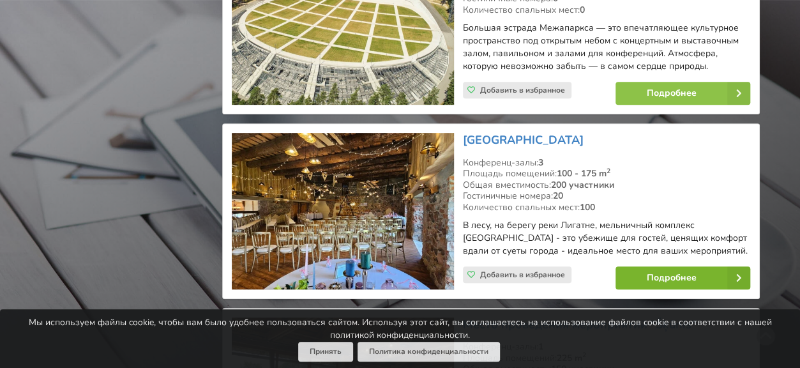
click at [677, 266] on link "Подробнее" at bounding box center [682, 277] width 135 height 23
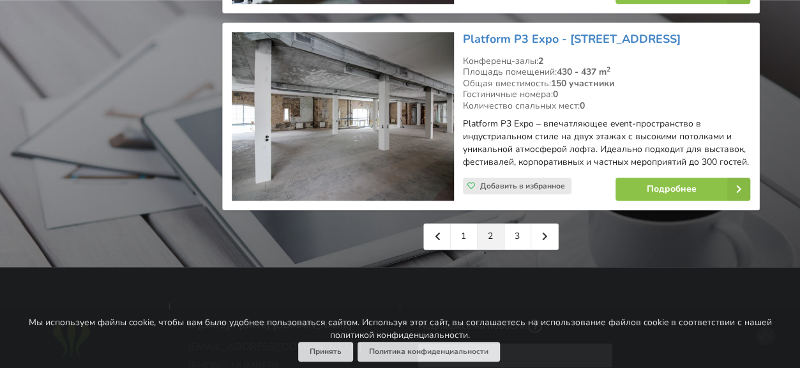
scroll to position [3132, 0]
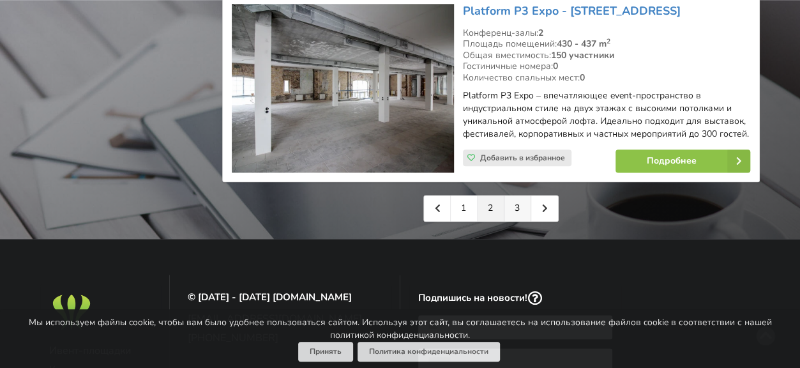
click at [520, 195] on link "3" at bounding box center [517, 208] width 27 height 26
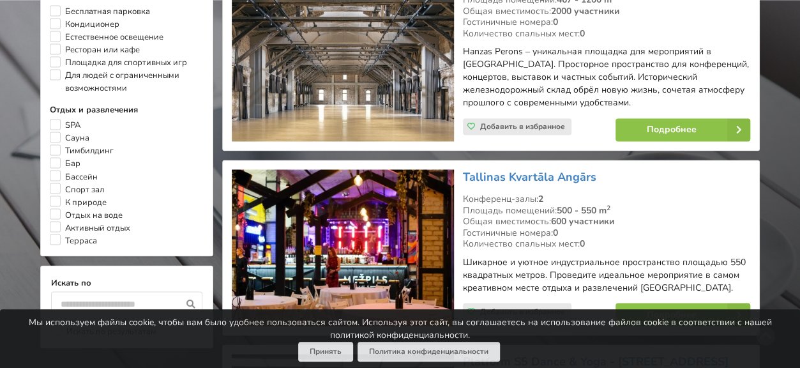
scroll to position [1085, 0]
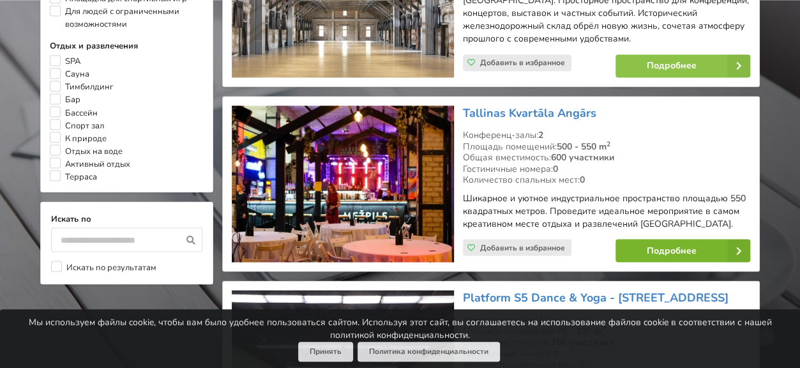
click at [657, 239] on link "Подробнее" at bounding box center [682, 250] width 135 height 23
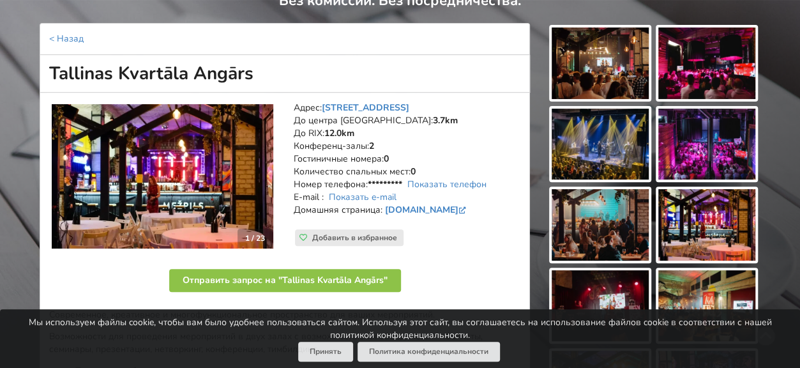
scroll to position [128, 0]
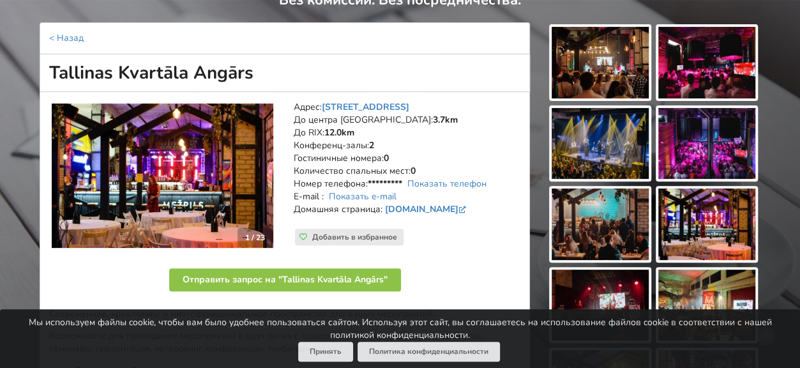
click at [587, 84] on img at bounding box center [600, 63] width 97 height 72
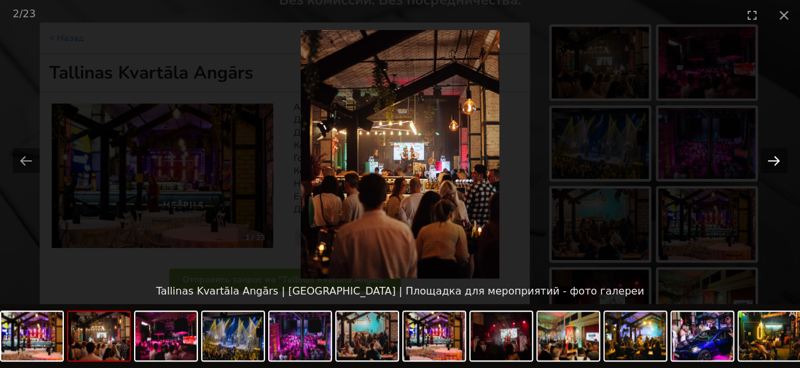
click at [771, 156] on button "Next slide" at bounding box center [773, 160] width 27 height 25
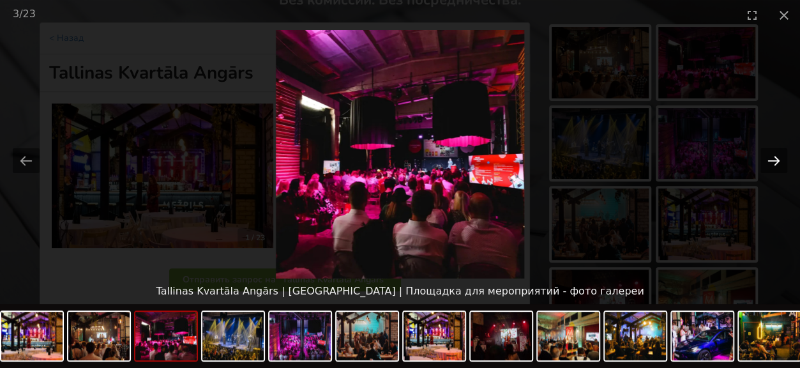
click at [771, 156] on button "Next slide" at bounding box center [773, 160] width 27 height 25
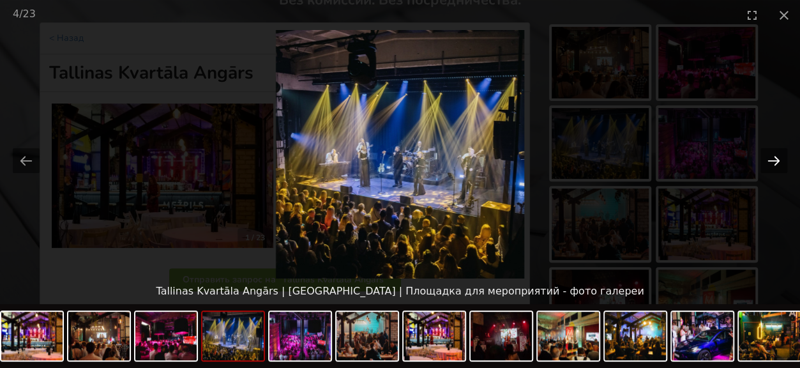
click at [771, 156] on button "Next slide" at bounding box center [773, 160] width 27 height 25
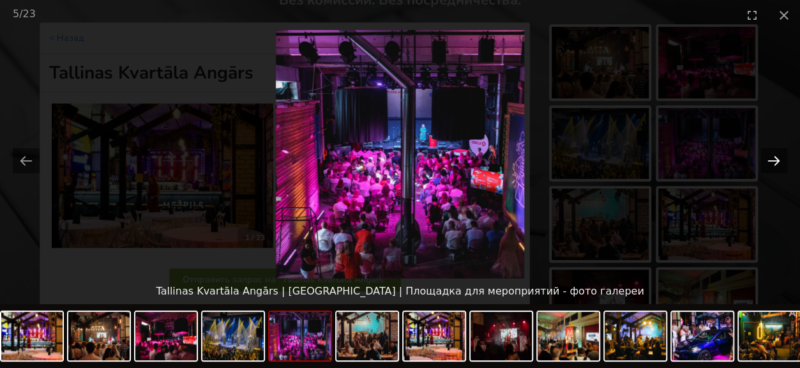
click at [771, 156] on button "Next slide" at bounding box center [773, 160] width 27 height 25
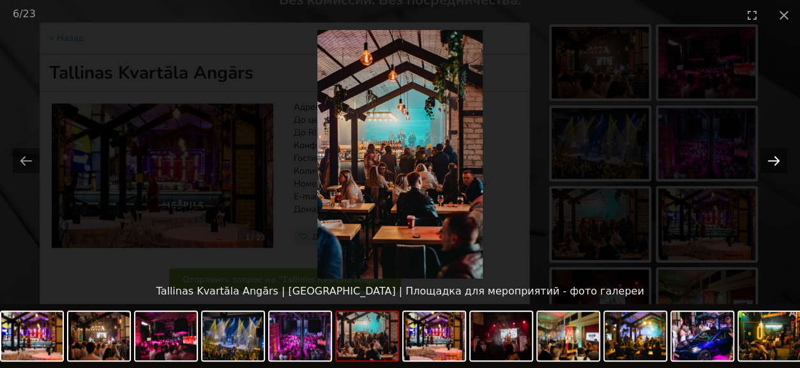
click at [771, 156] on button "Next slide" at bounding box center [773, 160] width 27 height 25
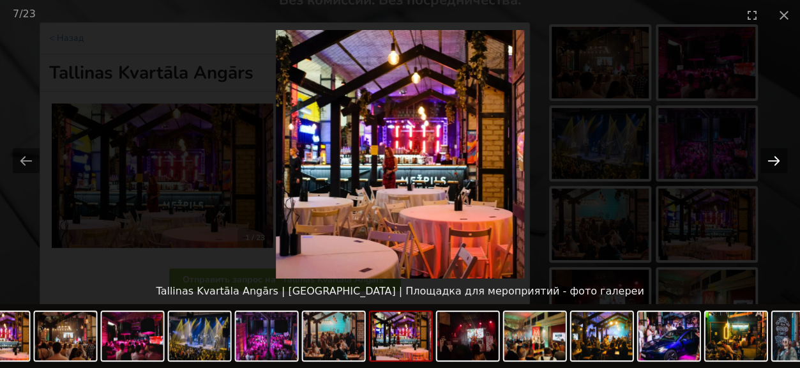
click at [771, 156] on button "Next slide" at bounding box center [773, 160] width 27 height 25
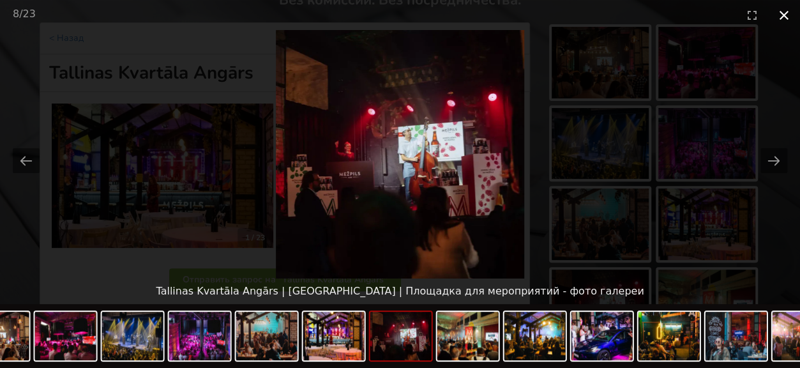
click at [781, 14] on button "Close gallery" at bounding box center [784, 15] width 32 height 30
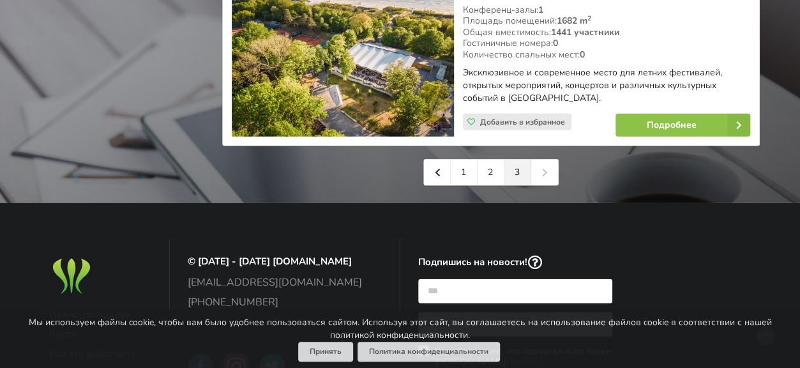
scroll to position [1596, 0]
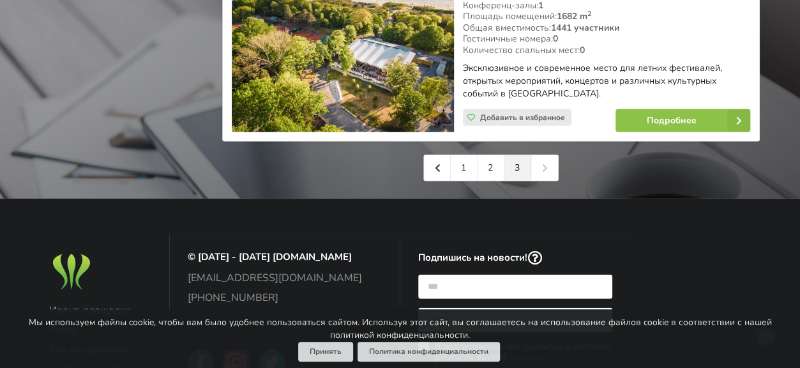
click at [548, 154] on div "1 2 3" at bounding box center [490, 167] width 135 height 27
click at [542, 154] on div "1 2 3" at bounding box center [490, 167] width 135 height 27
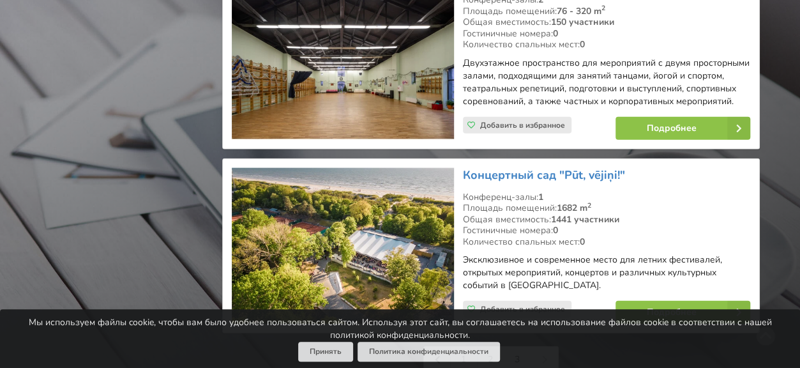
scroll to position [1405, 0]
